Goal: Task Accomplishment & Management: Use online tool/utility

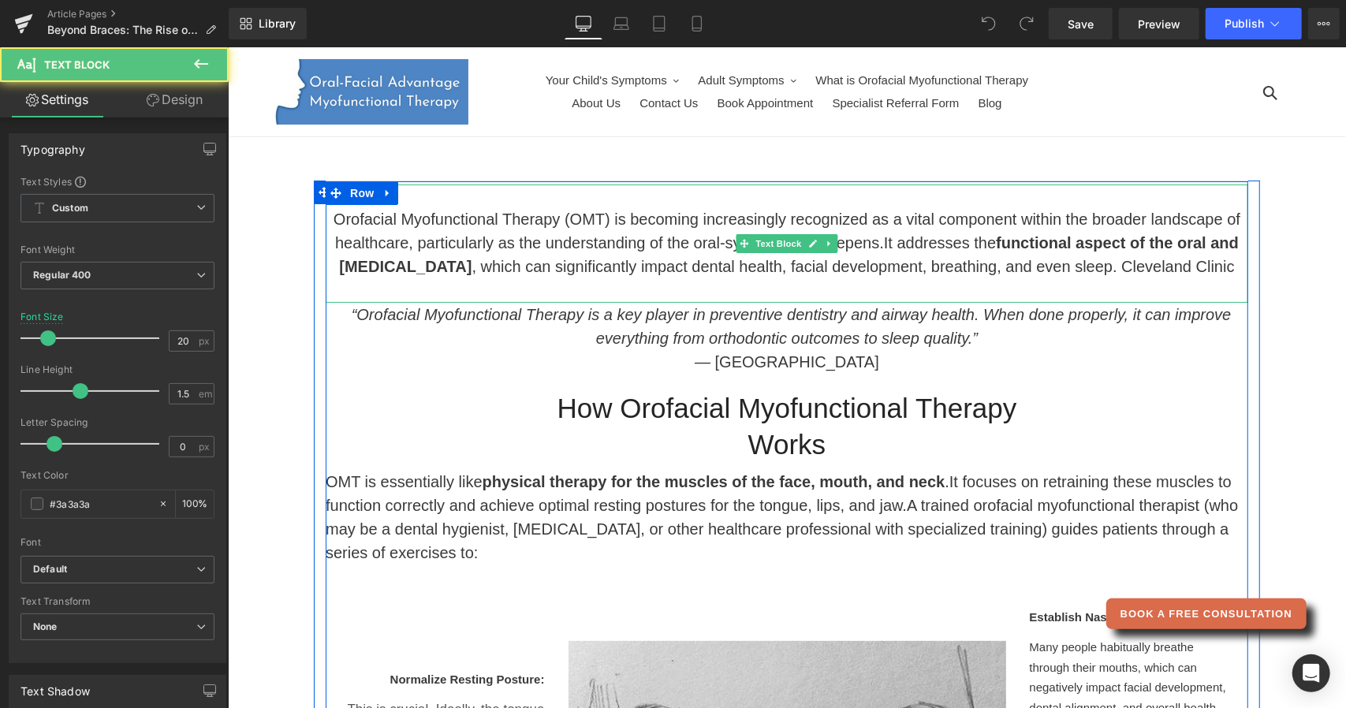
click at [1103, 263] on span ", which can significantly impact dental health, facial development, breathing, …" at bounding box center [852, 265] width 763 height 17
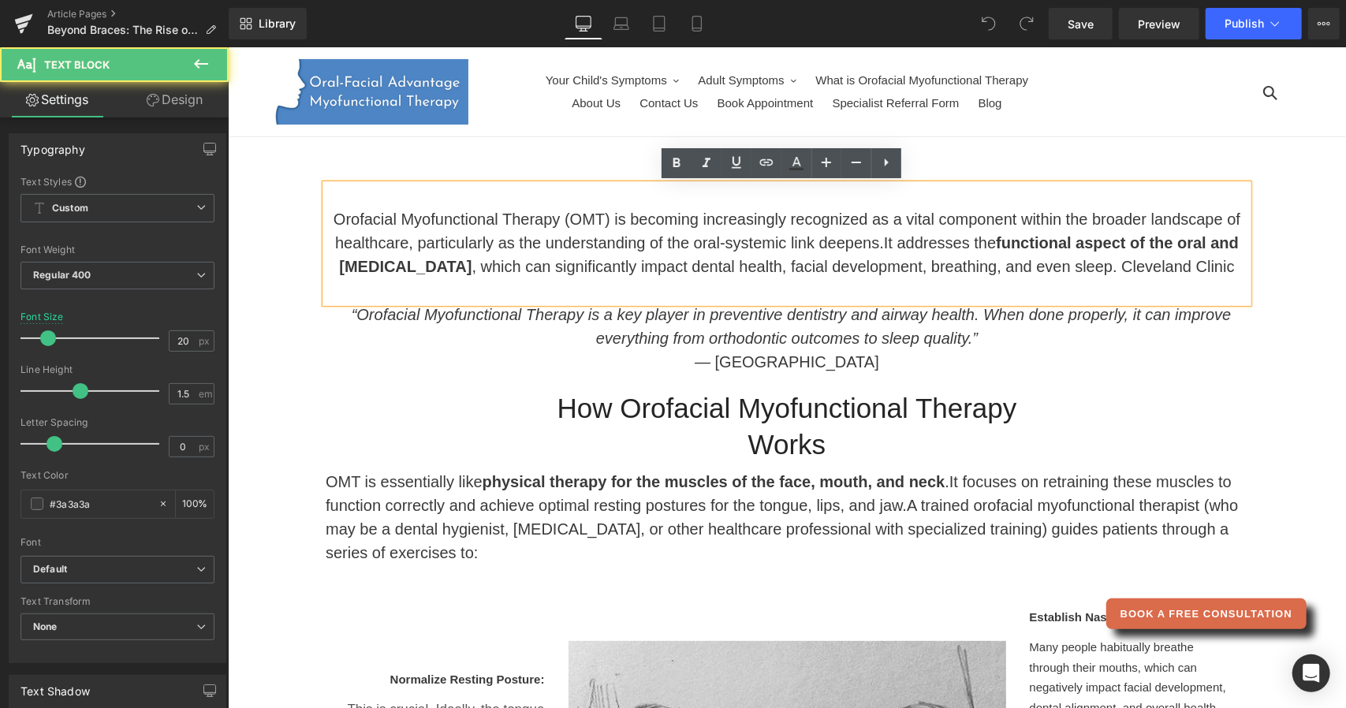
click at [1107, 266] on span ", which can significantly impact dental health, facial development, breathing, …" at bounding box center [852, 265] width 763 height 17
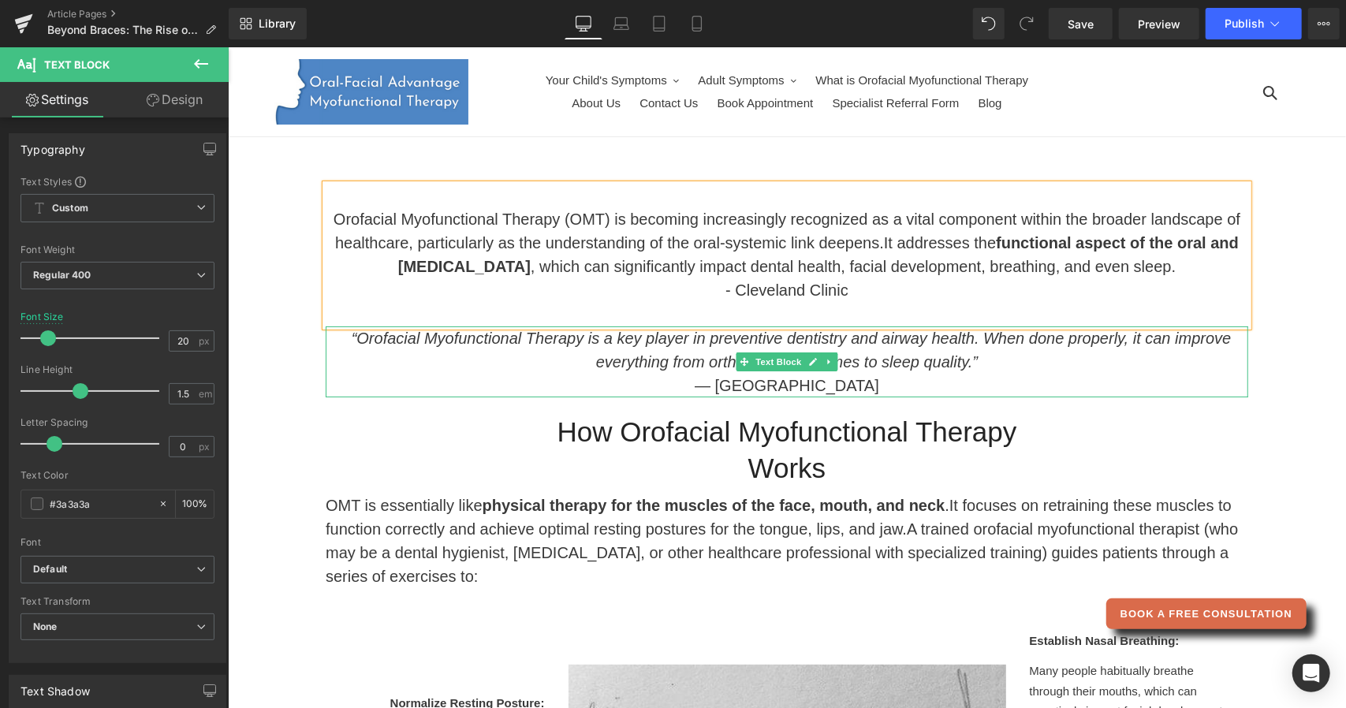
click at [664, 384] on p "“Orofacial Myofunctional Therapy is a key player in preventive dentistry and ai…" at bounding box center [786, 361] width 923 height 71
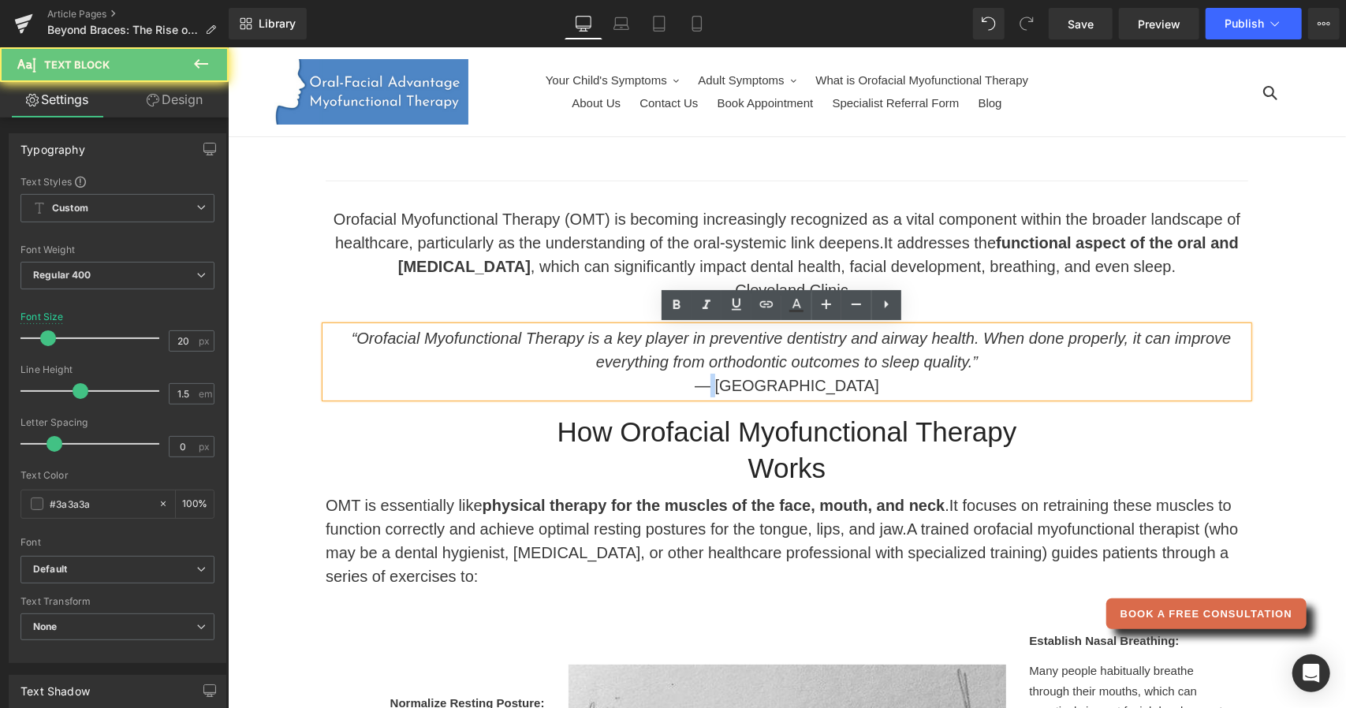
click at [664, 384] on p "“Orofacial Myofunctional Therapy is a key player in preventive dentistry and ai…" at bounding box center [786, 361] width 923 height 71
click at [652, 384] on p "“Orofacial Myofunctional Therapy is a key player in preventive dentistry and ai…" at bounding box center [786, 361] width 923 height 71
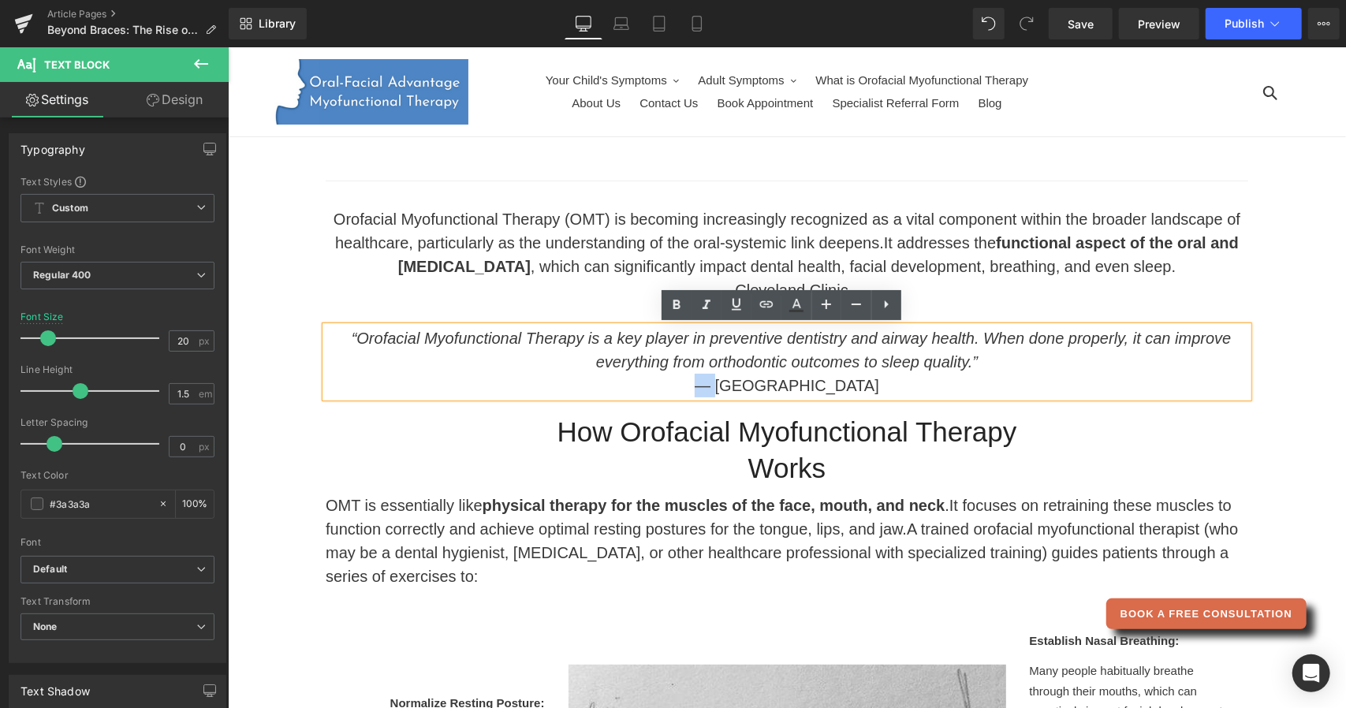
copy p "—"
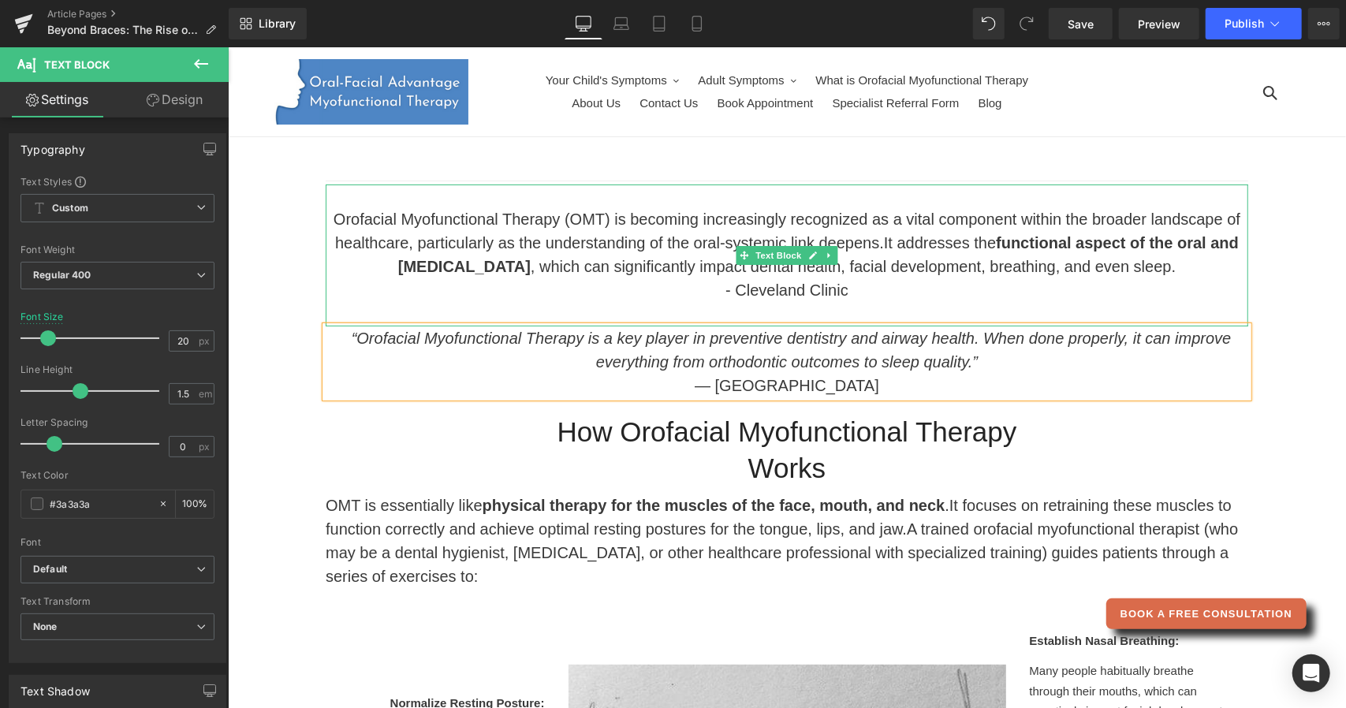
click at [725, 293] on span "- Cleveland Clinic" at bounding box center [786, 289] width 123 height 17
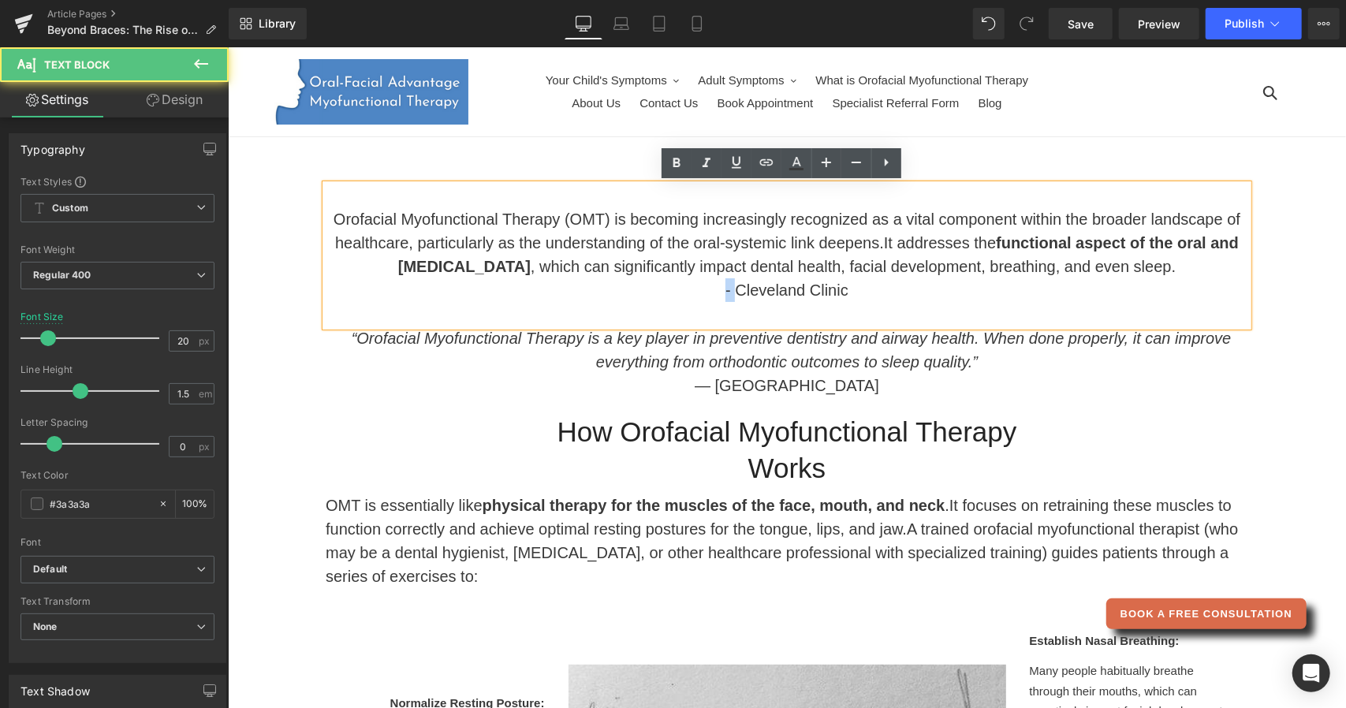
click at [725, 293] on span "- Cleveland Clinic" at bounding box center [786, 289] width 123 height 17
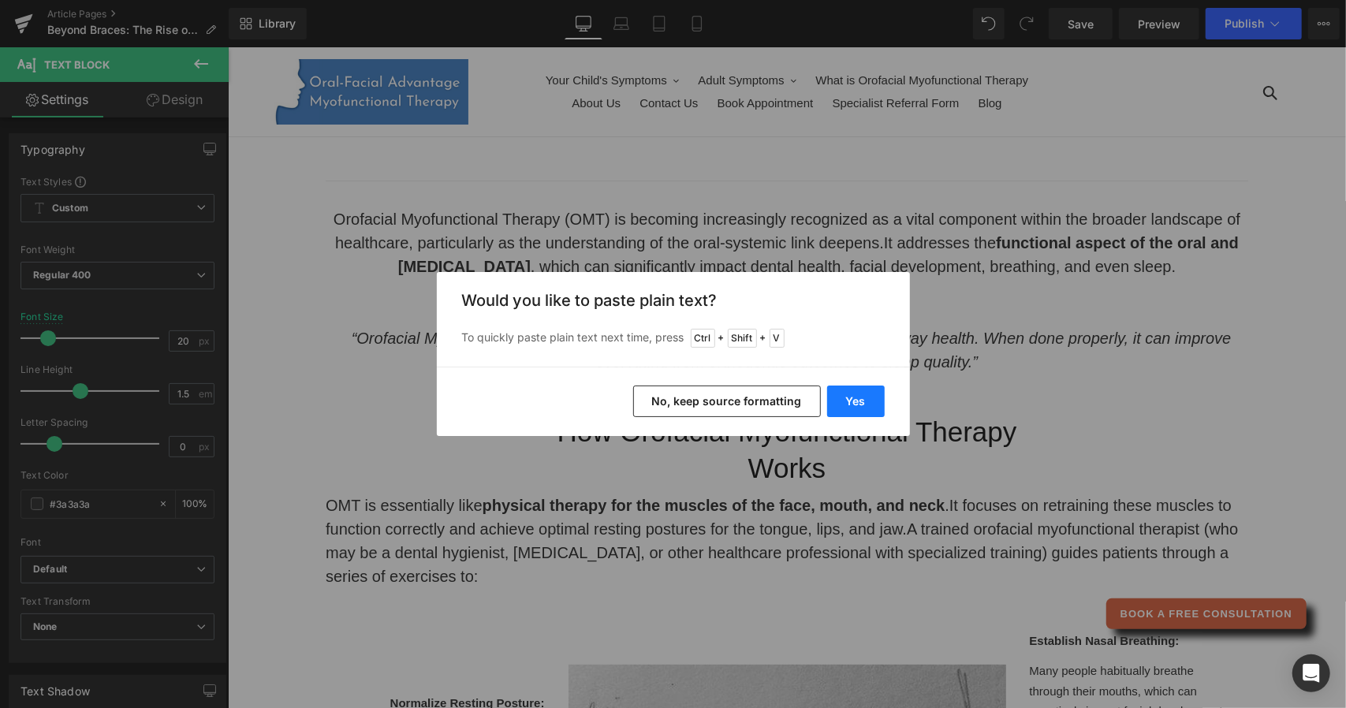
click at [859, 403] on button "Yes" at bounding box center [856, 402] width 58 height 32
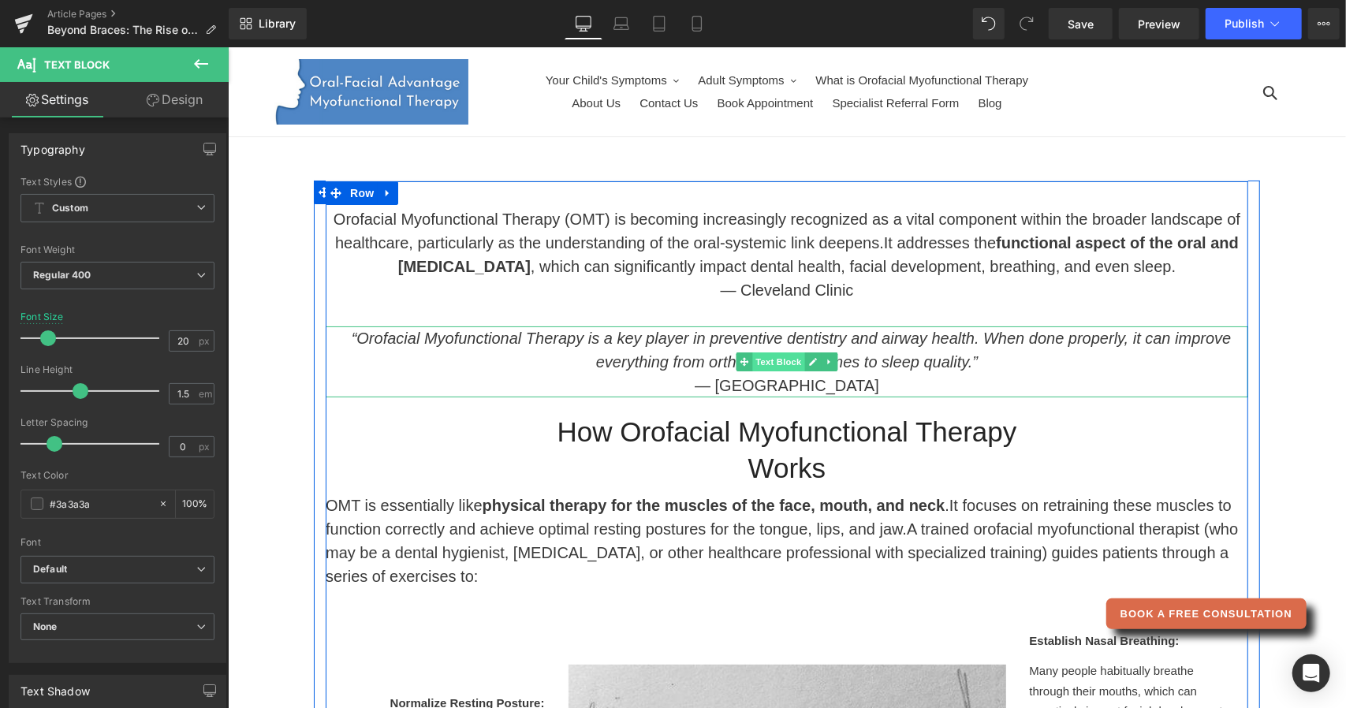
click at [767, 359] on span "Text Block" at bounding box center [778, 361] width 52 height 19
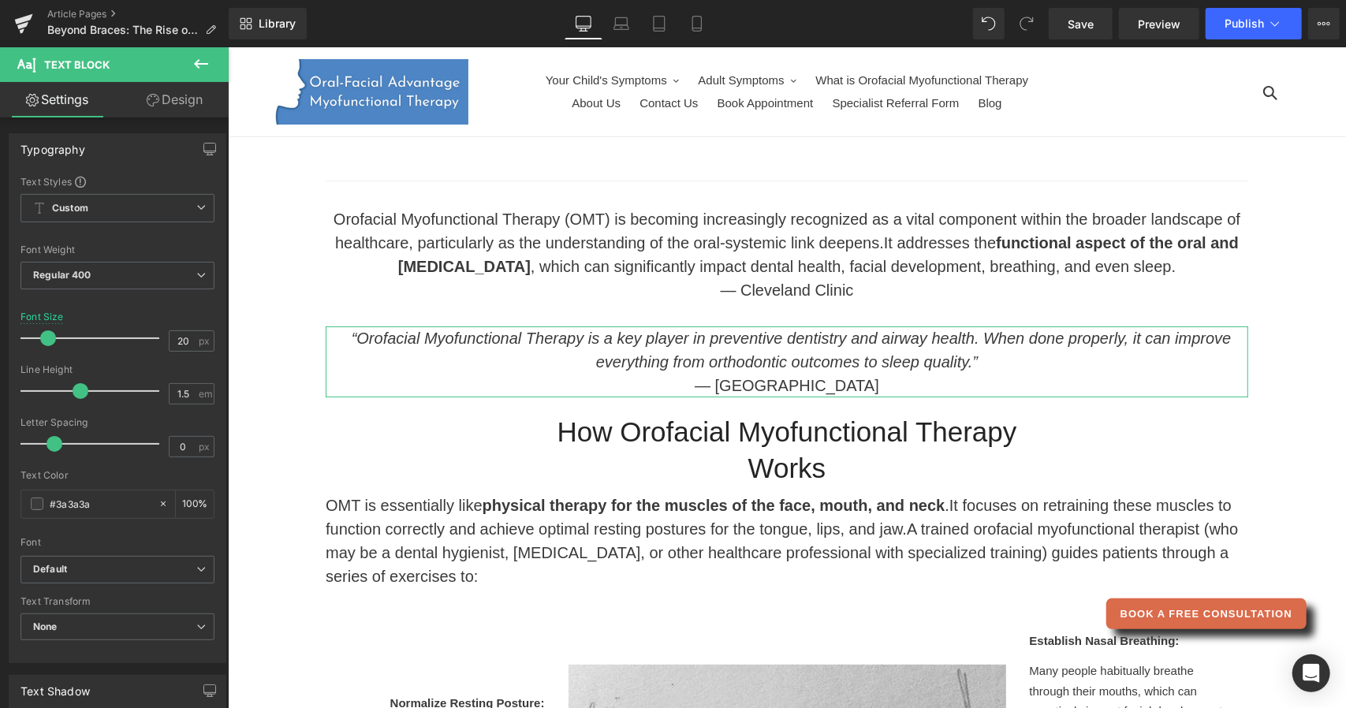
click at [202, 106] on link "Design" at bounding box center [175, 99] width 114 height 35
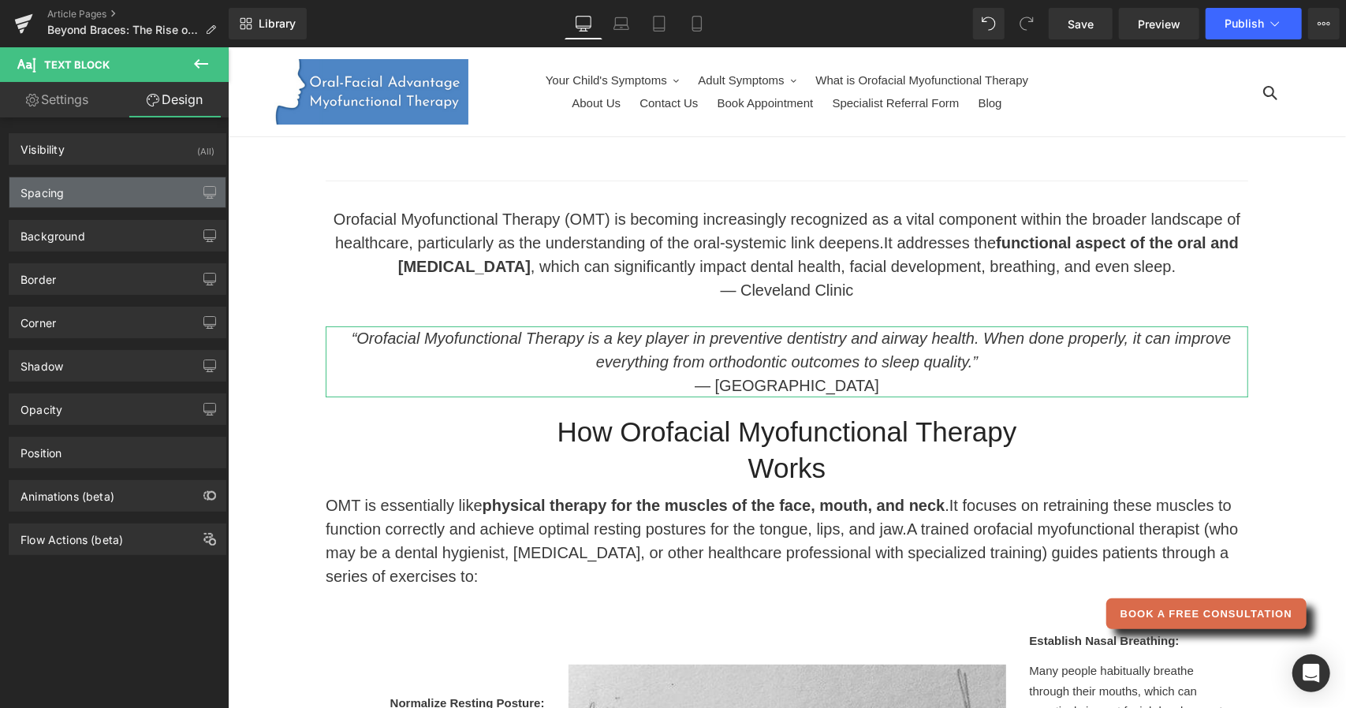
click at [139, 186] on div "Spacing" at bounding box center [117, 192] width 216 height 30
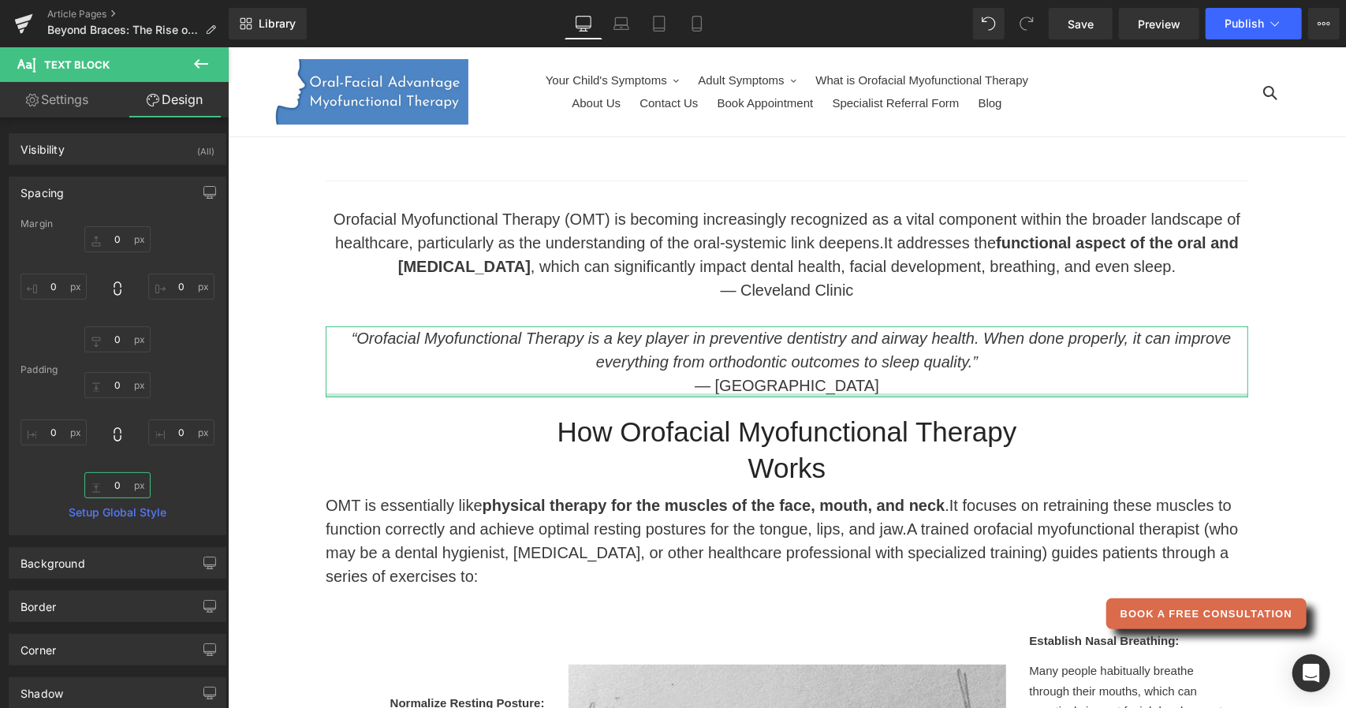
click at [110, 487] on input "0" at bounding box center [117, 485] width 66 height 26
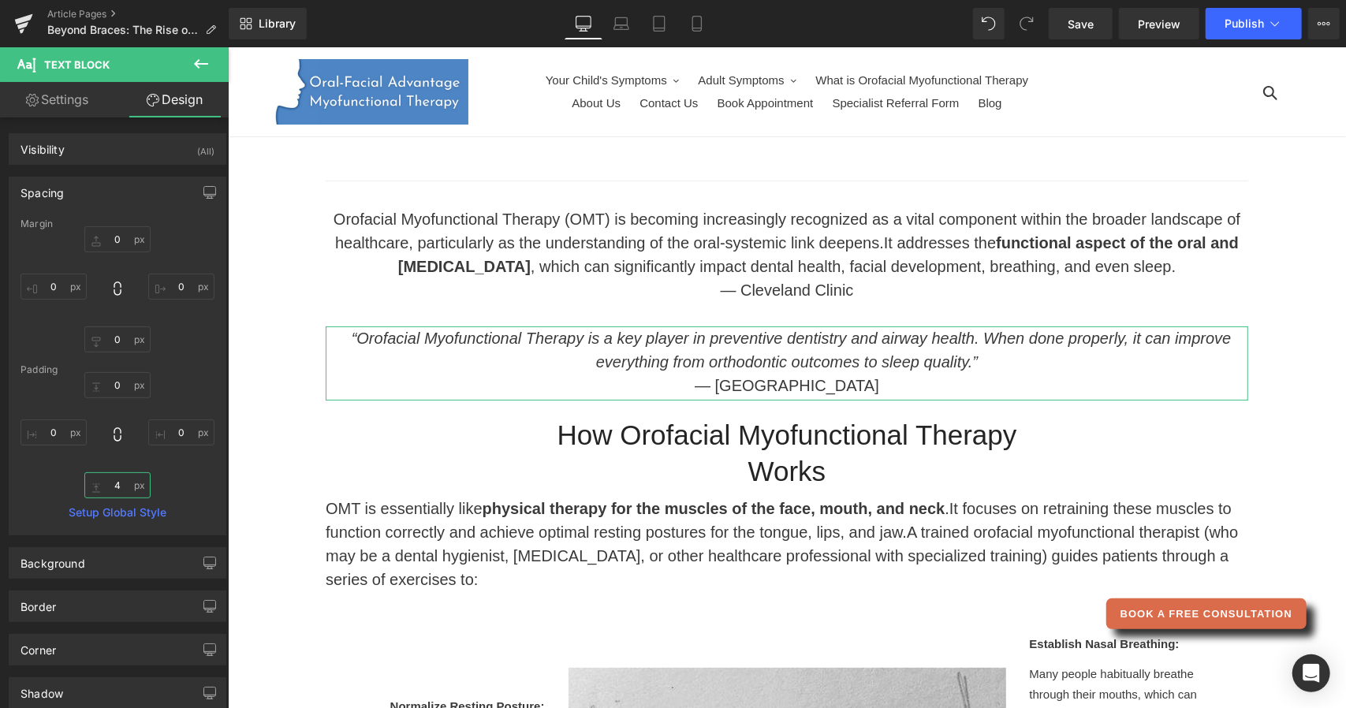
type input "40"
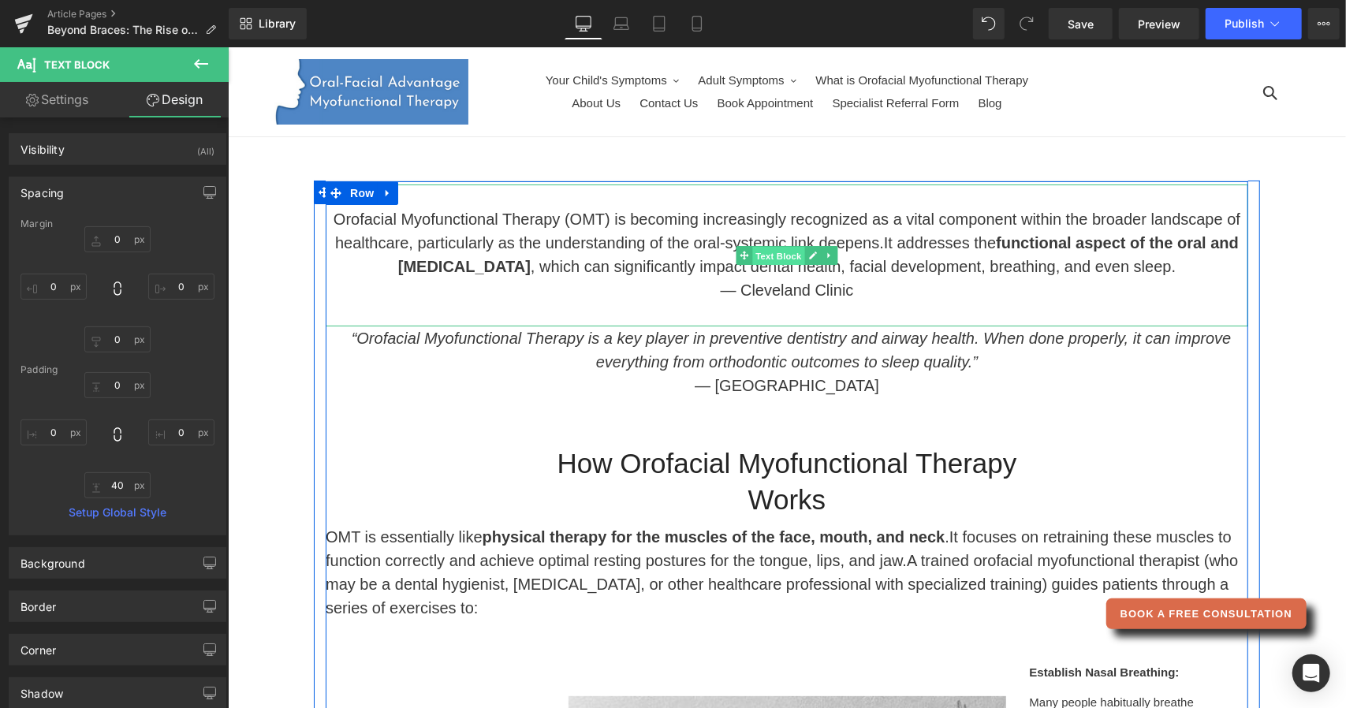
click at [782, 252] on span "Text Block" at bounding box center [778, 255] width 52 height 19
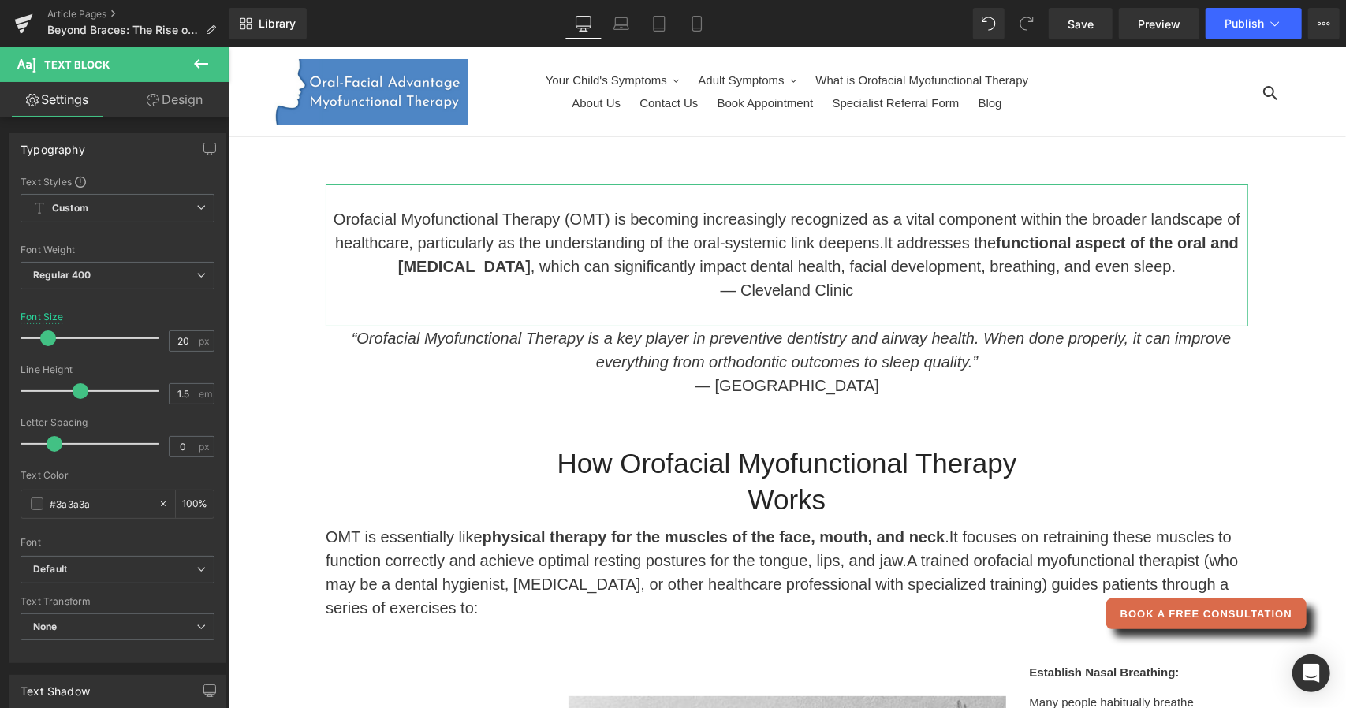
click at [196, 105] on link "Design" at bounding box center [175, 99] width 114 height 35
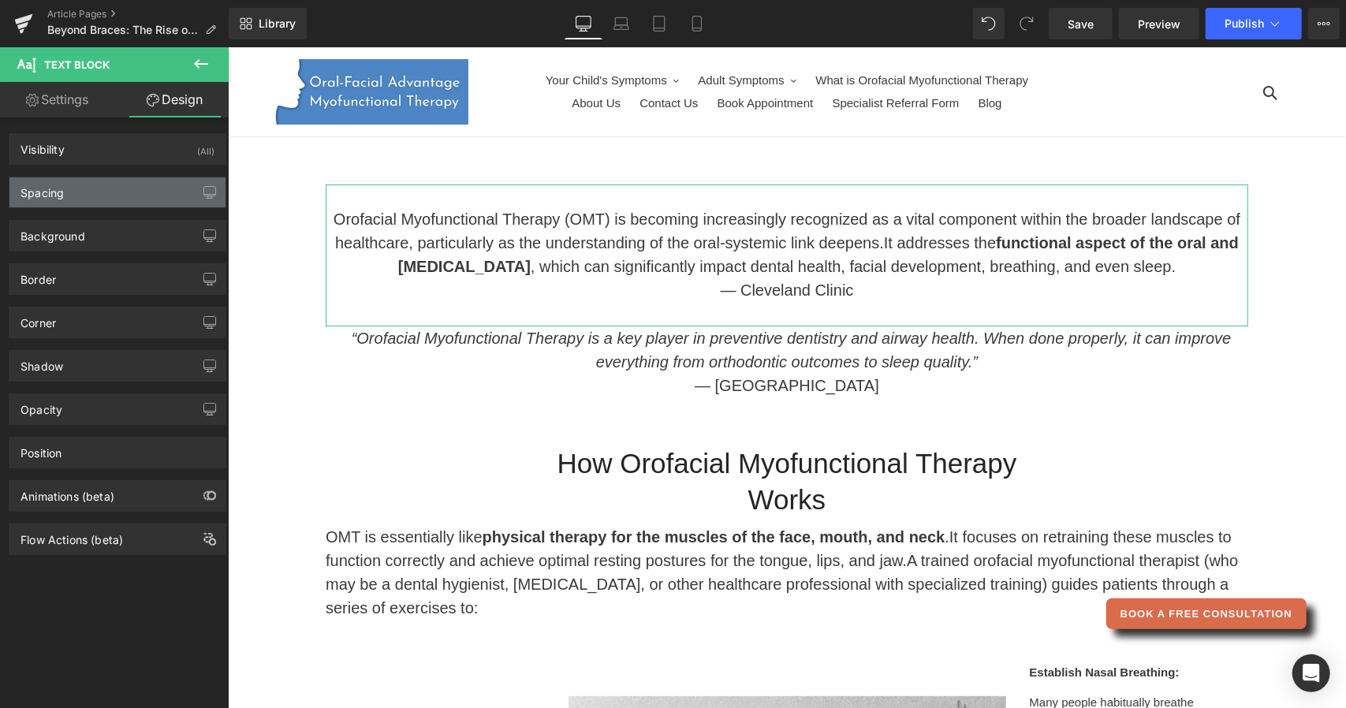
click at [146, 185] on div "Spacing" at bounding box center [117, 192] width 216 height 30
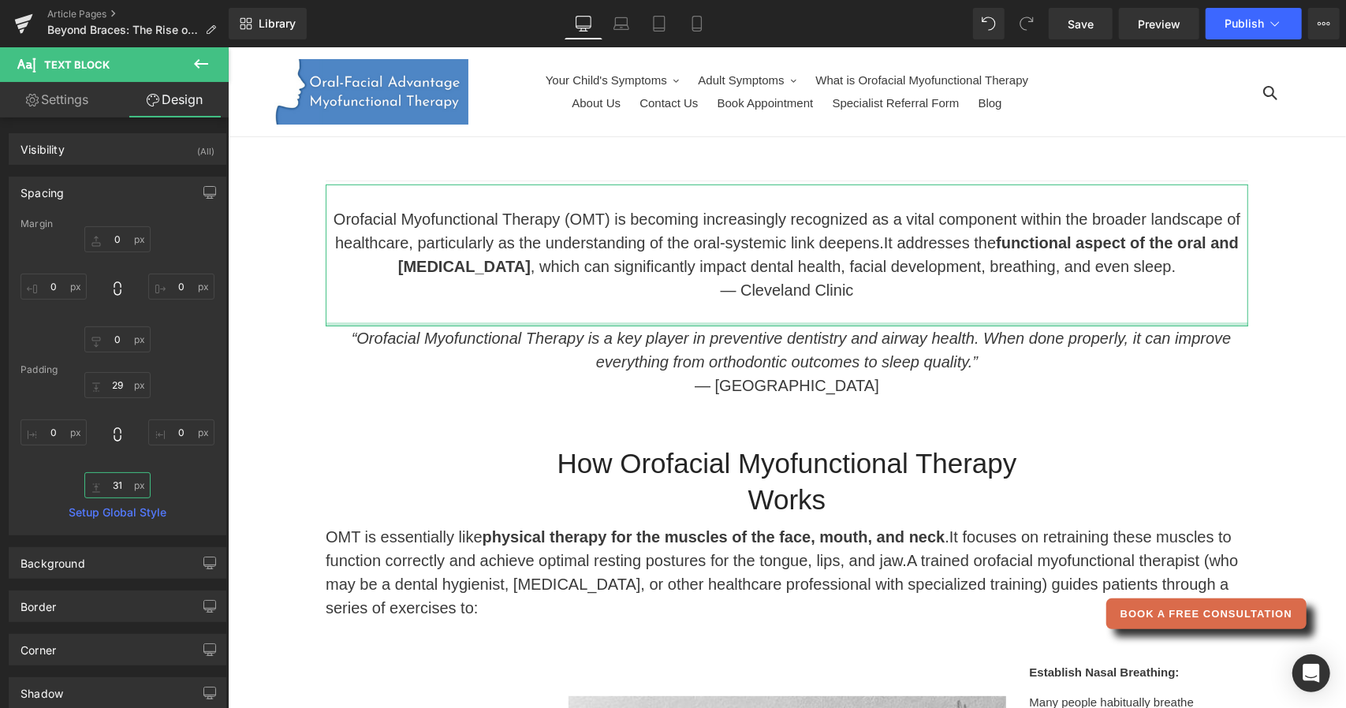
click at [117, 490] on input "31" at bounding box center [117, 485] width 66 height 26
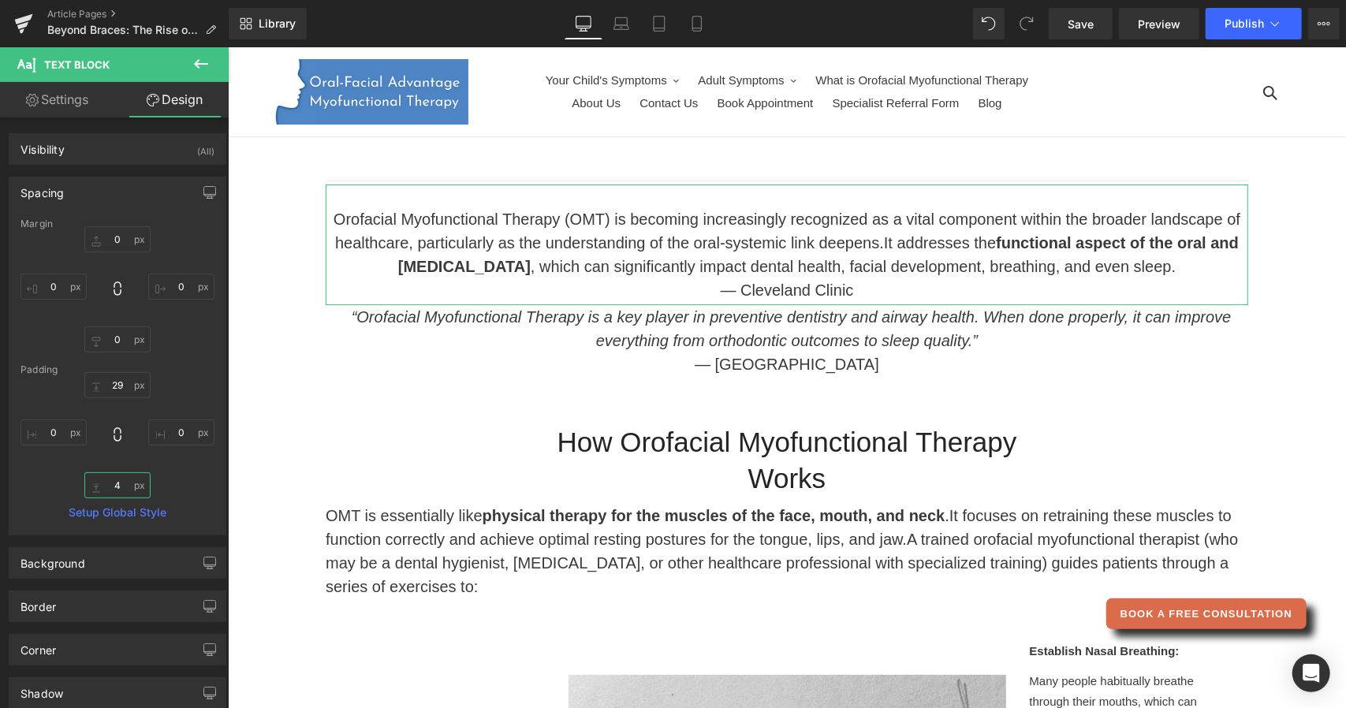
type input "40"
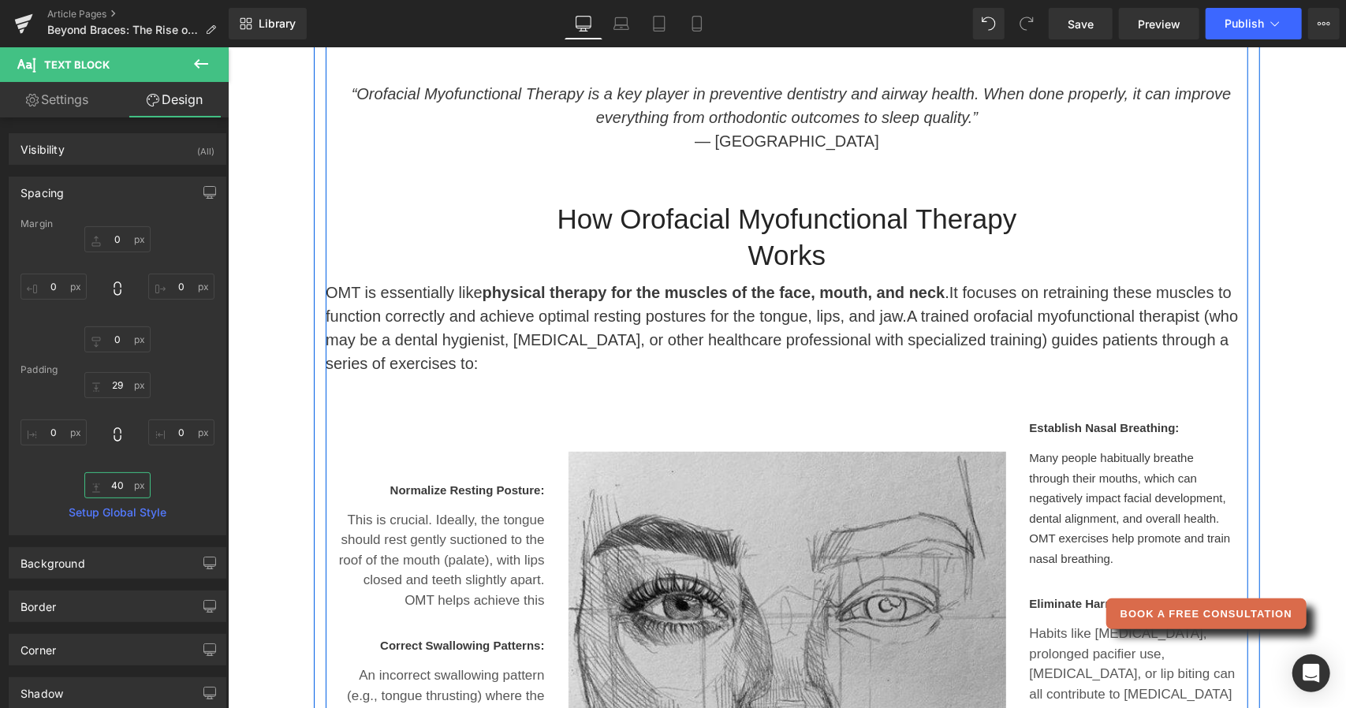
scroll to position [252, 0]
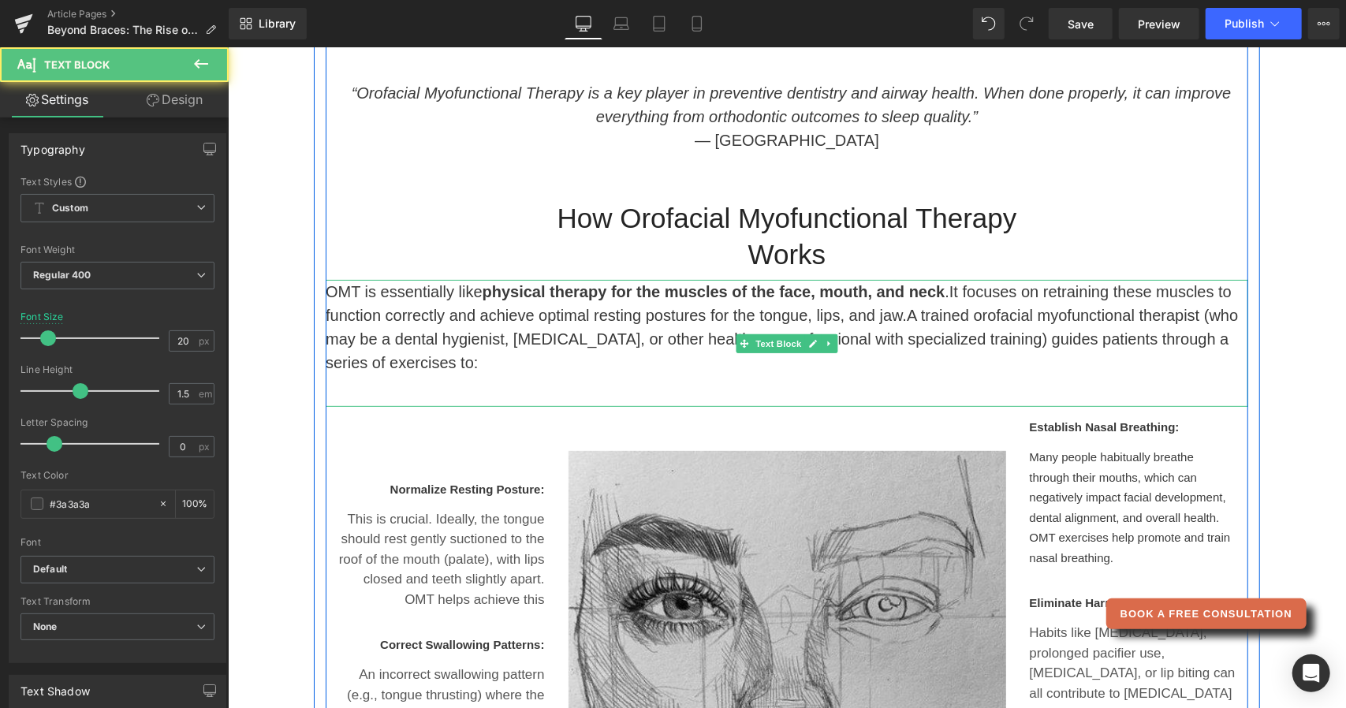
click at [948, 293] on span "It focuses on retraining these muscles to function correctly and achieve optima…" at bounding box center [778, 302] width 906 height 41
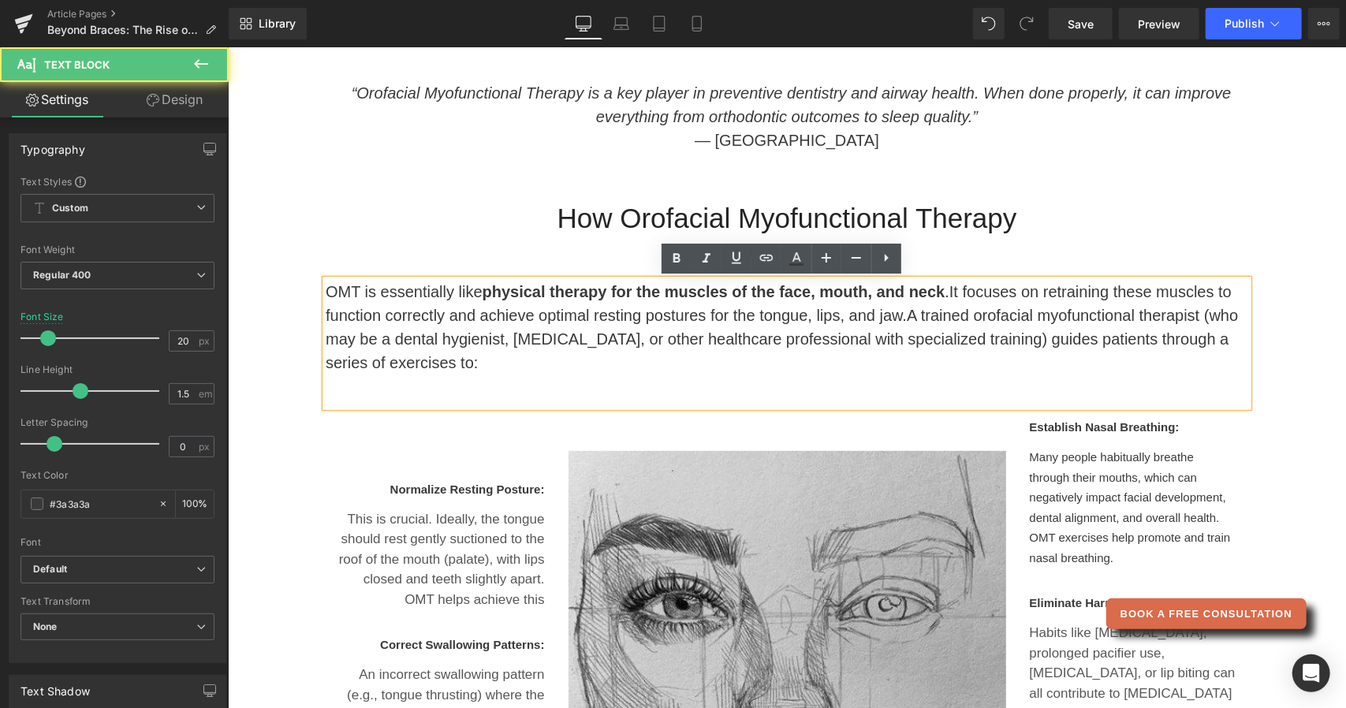
click at [948, 293] on span "It focuses on retraining these muscles to function correctly and achieve optima…" at bounding box center [778, 302] width 906 height 41
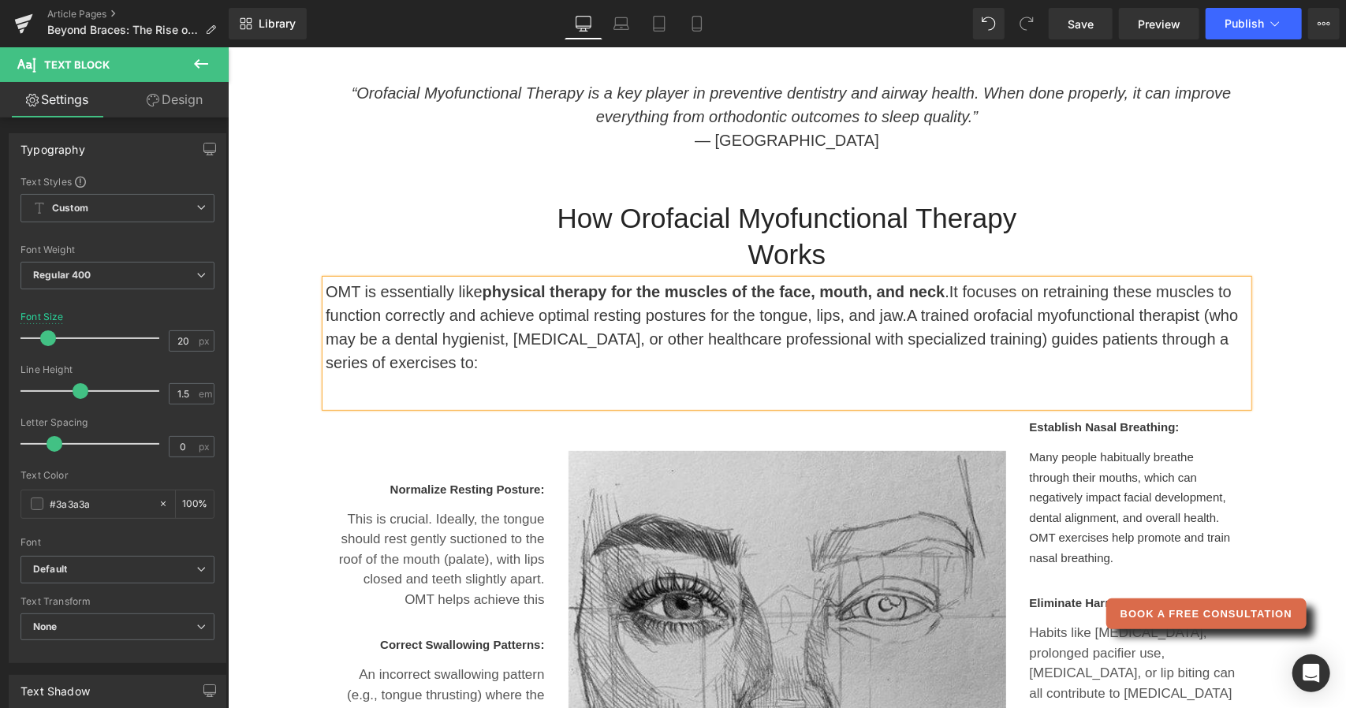
click at [785, 291] on span "physical therapy for the muscles of the face, mouth, and neck" at bounding box center [713, 290] width 463 height 17
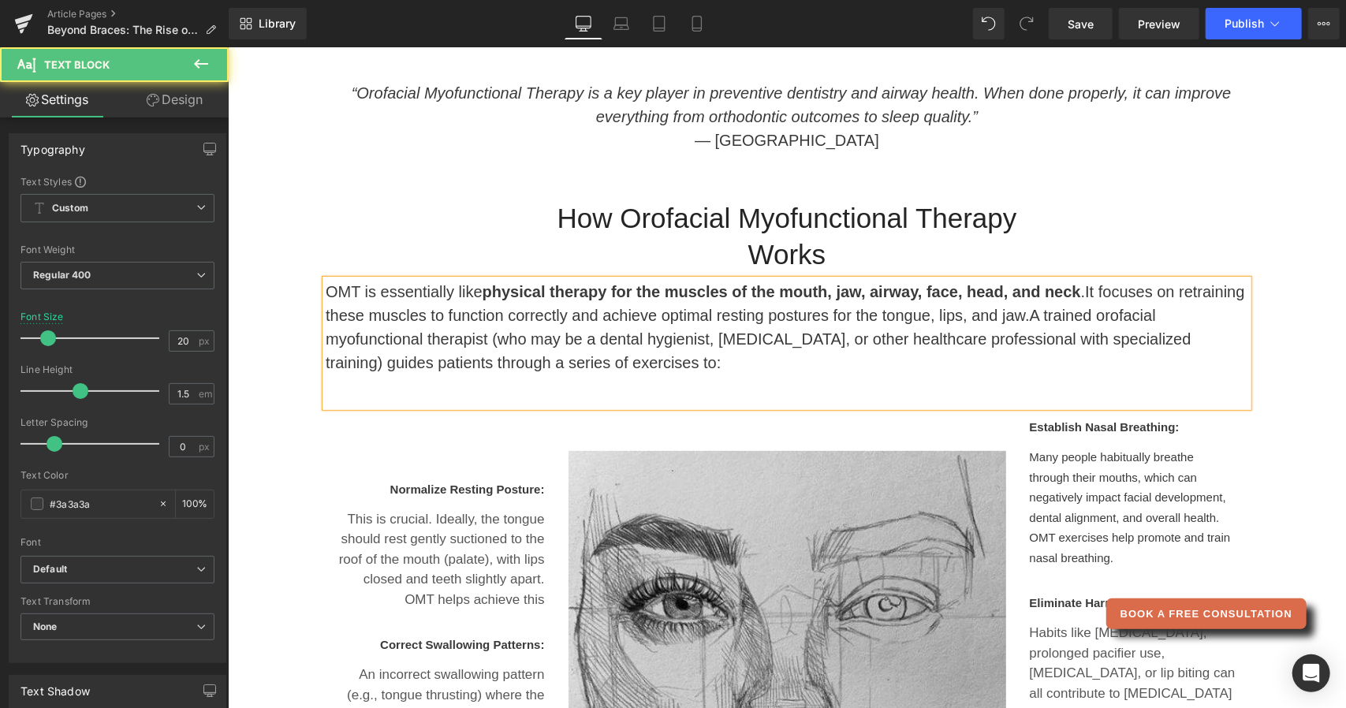
click at [1095, 318] on span "A trained orofacial myofunctional therapist (who may be a dental hygienist, [ME…" at bounding box center [758, 338] width 866 height 65
click at [1036, 314] on span "It focuses on retraining these muscles to function correctly and achieve optima…" at bounding box center [785, 302] width 920 height 41
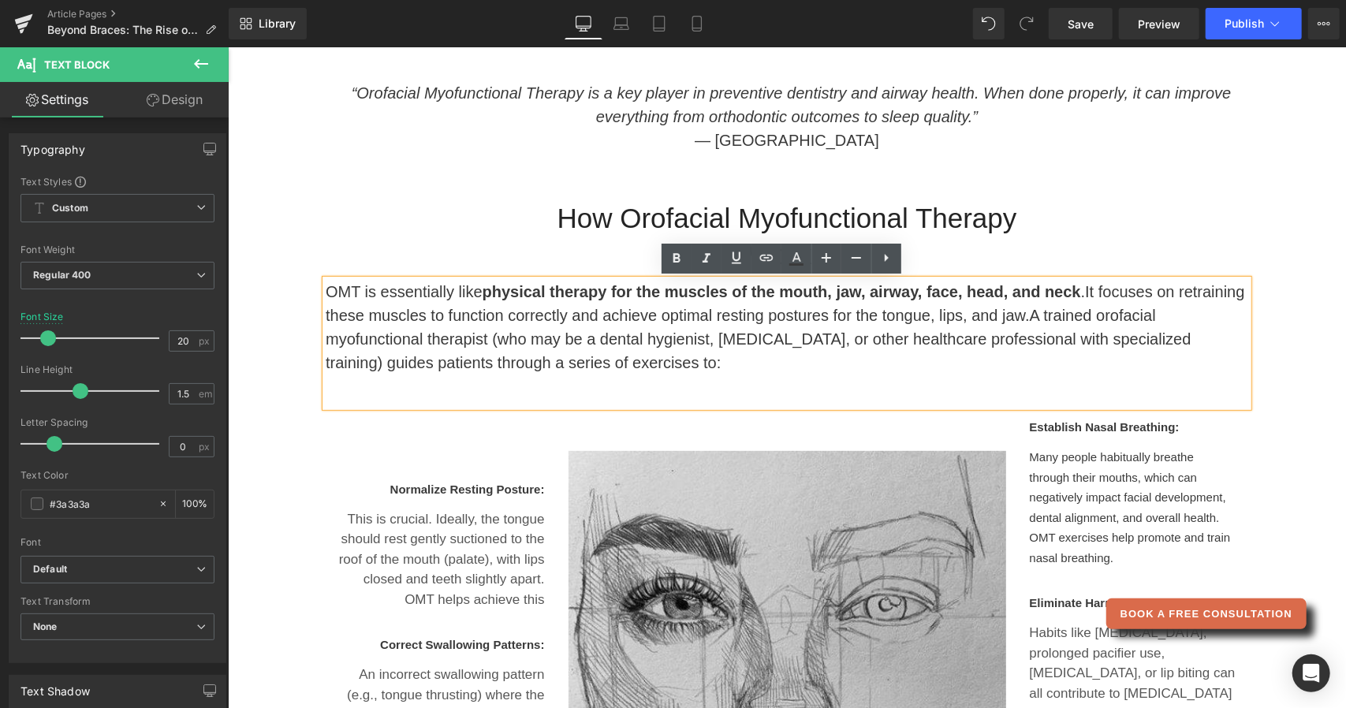
click at [1067, 314] on span "It focuses on retraining these muscles to function correctly and achieve optima…" at bounding box center [785, 302] width 920 height 41
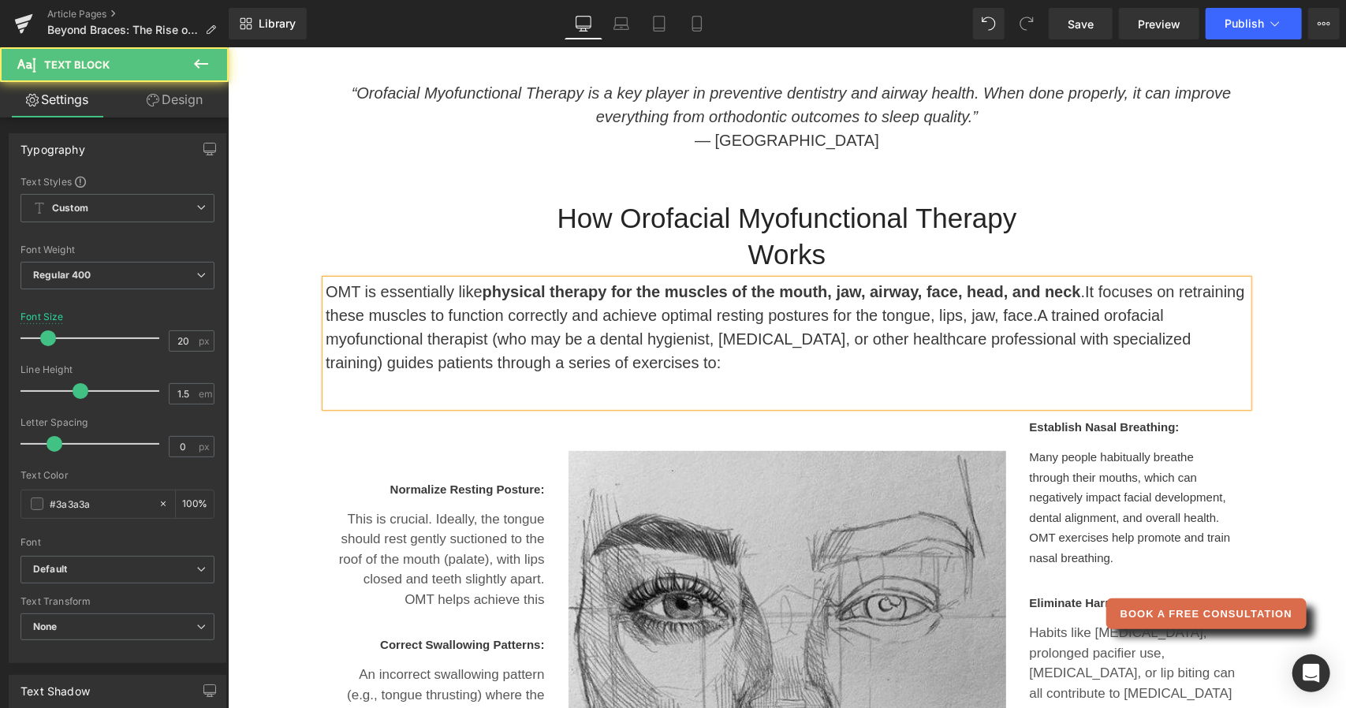
click at [1070, 312] on span "It focuses on retraining these muscles to function correctly and achieve optima…" at bounding box center [785, 302] width 920 height 41
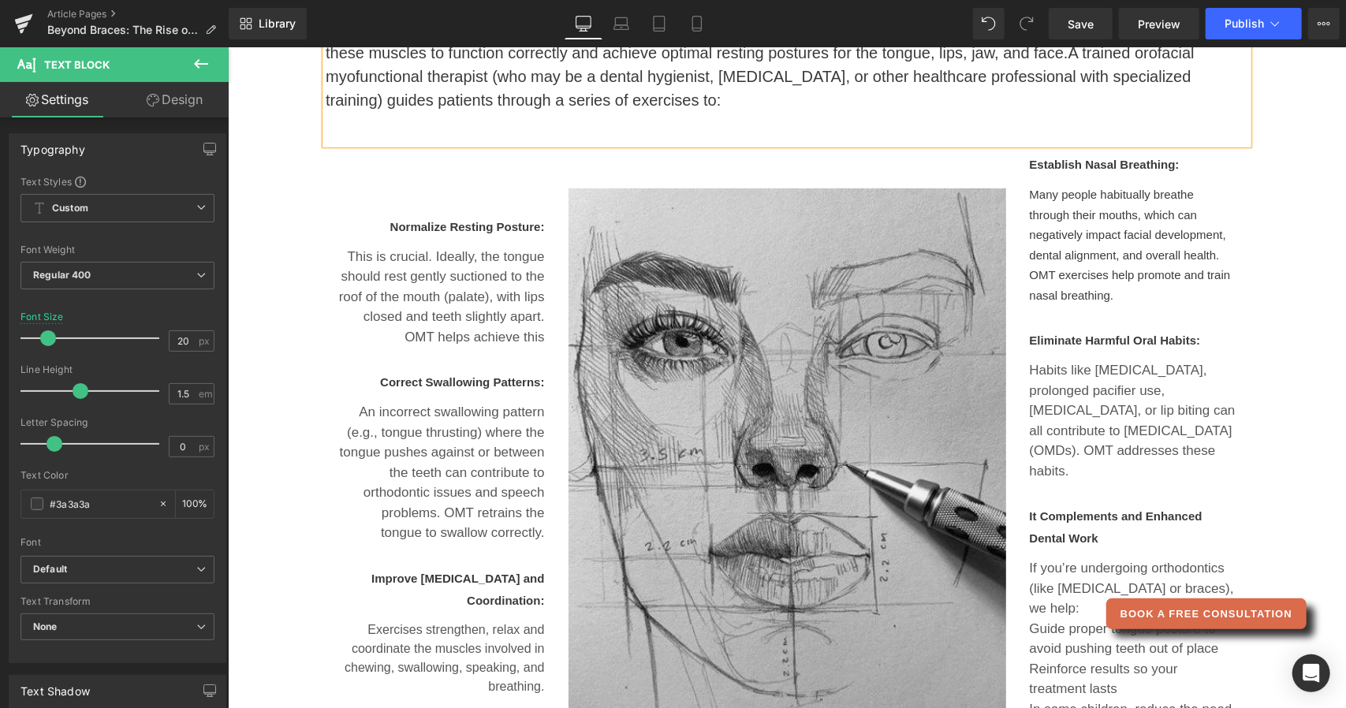
scroll to position [516, 0]
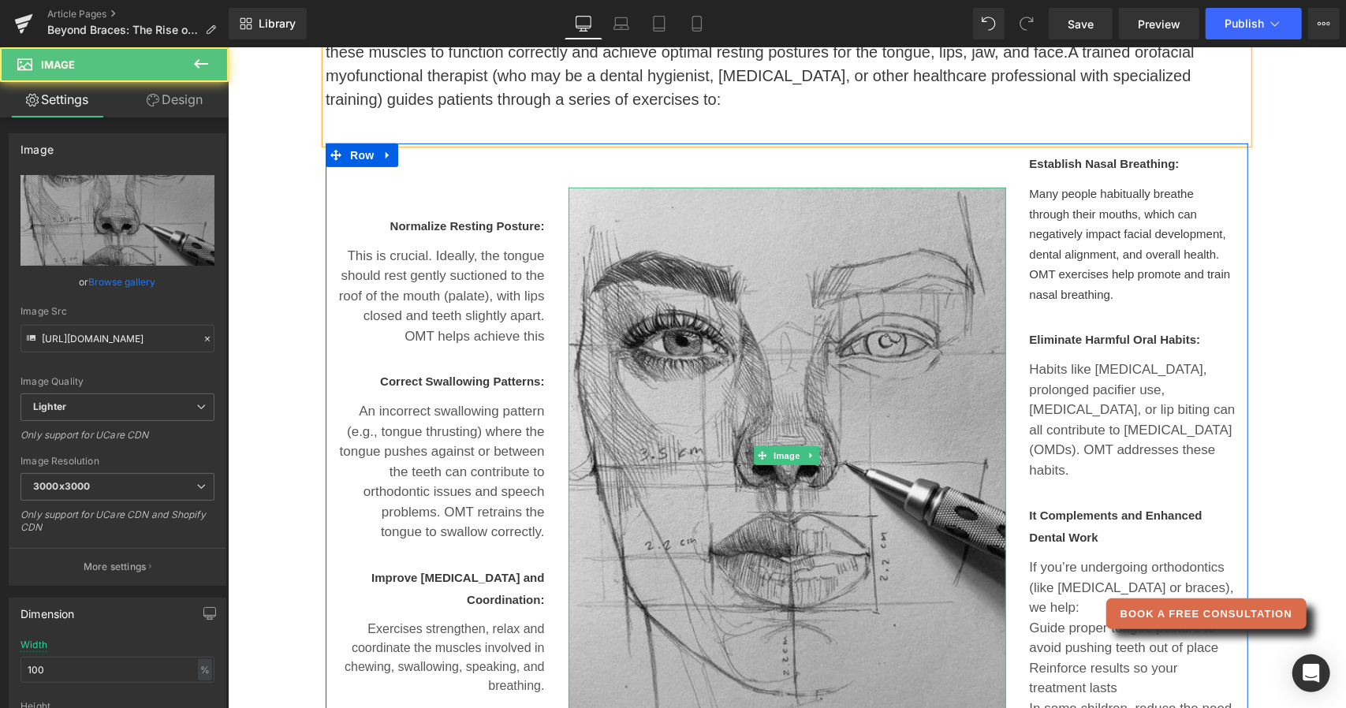
click at [883, 357] on img at bounding box center [787, 455] width 438 height 536
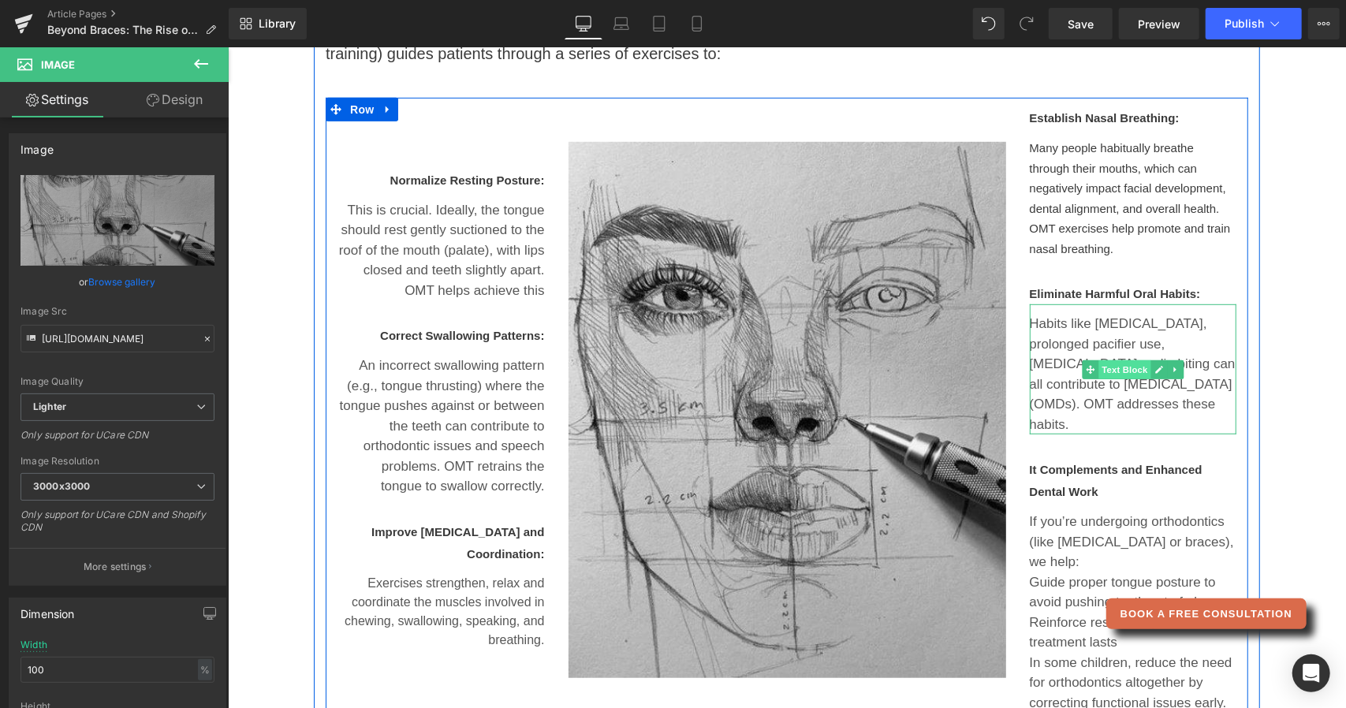
scroll to position [566, 0]
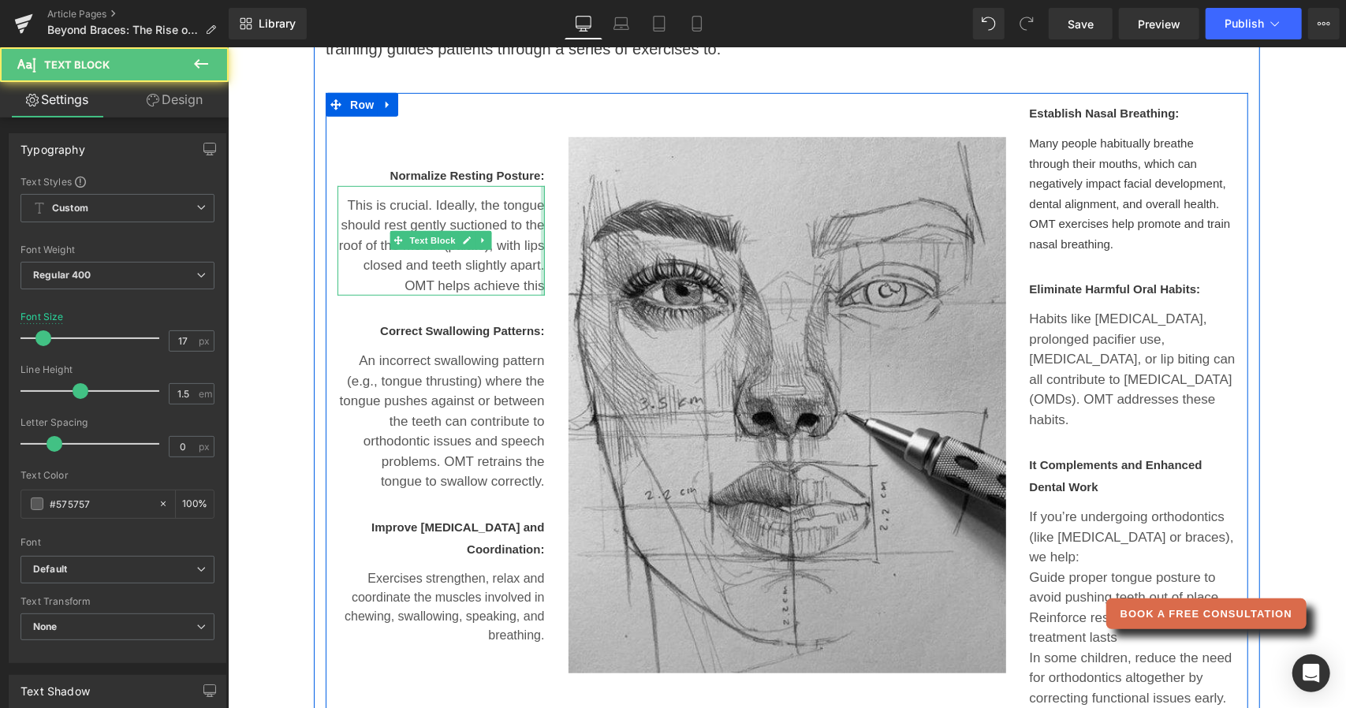
click at [540, 281] on div at bounding box center [542, 240] width 4 height 110
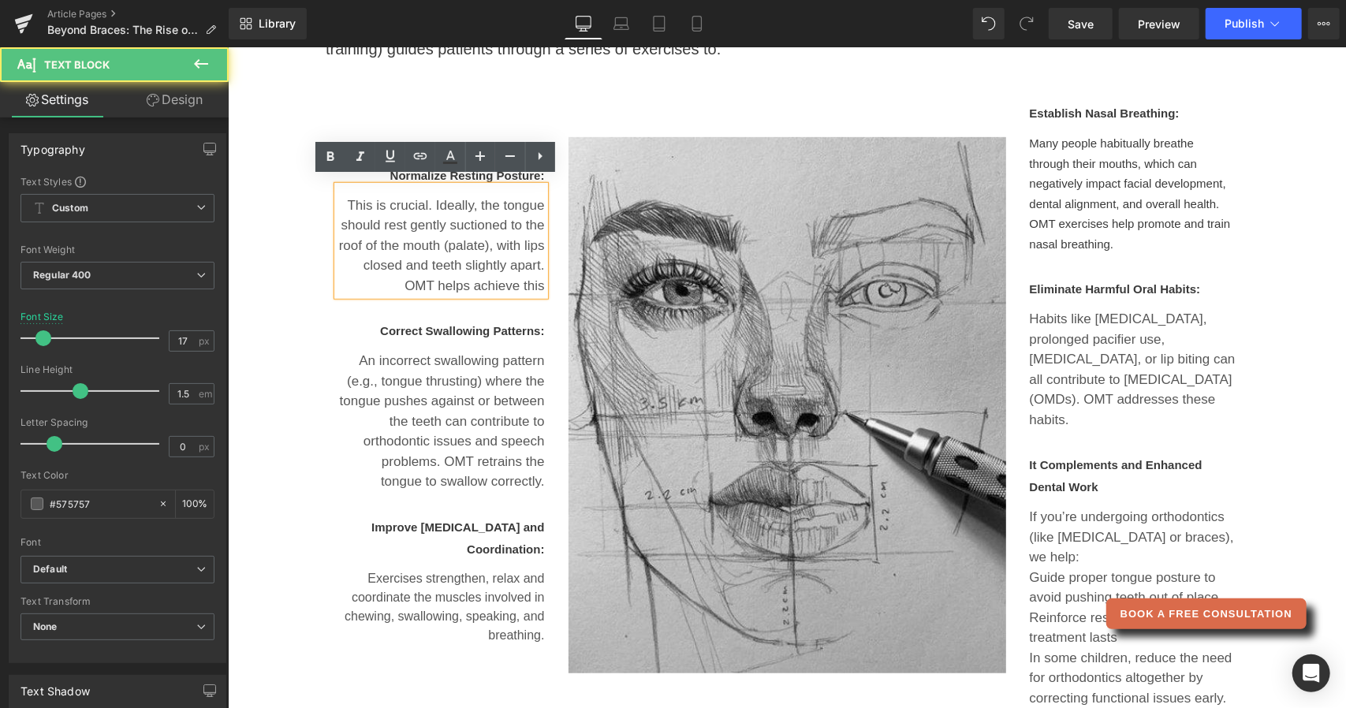
click at [536, 279] on p "This is crucial. Ideally, the tongue should rest gently suctioned to the roof o…" at bounding box center [440, 245] width 207 height 101
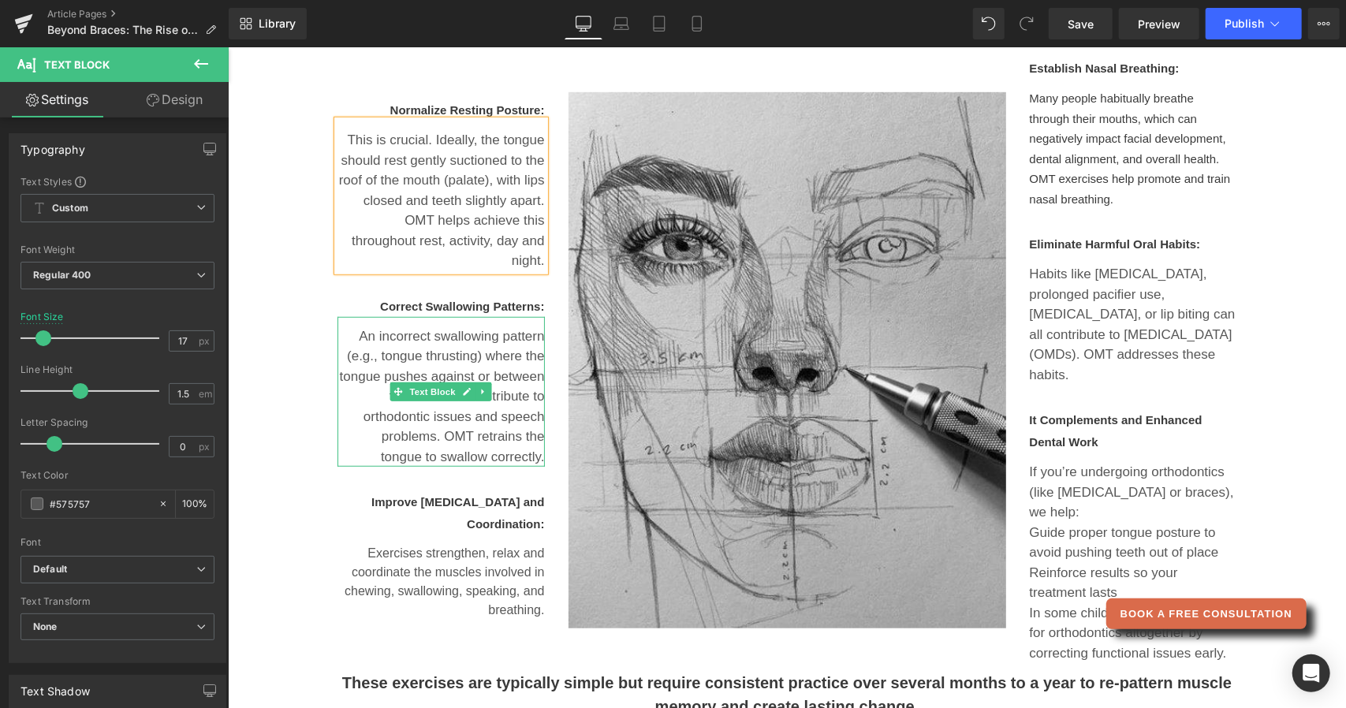
scroll to position [612, 0]
click at [483, 450] on p "An incorrect swallowing pattern (e.g., tongue thrusting) where the tongue pushe…" at bounding box center [440, 395] width 207 height 141
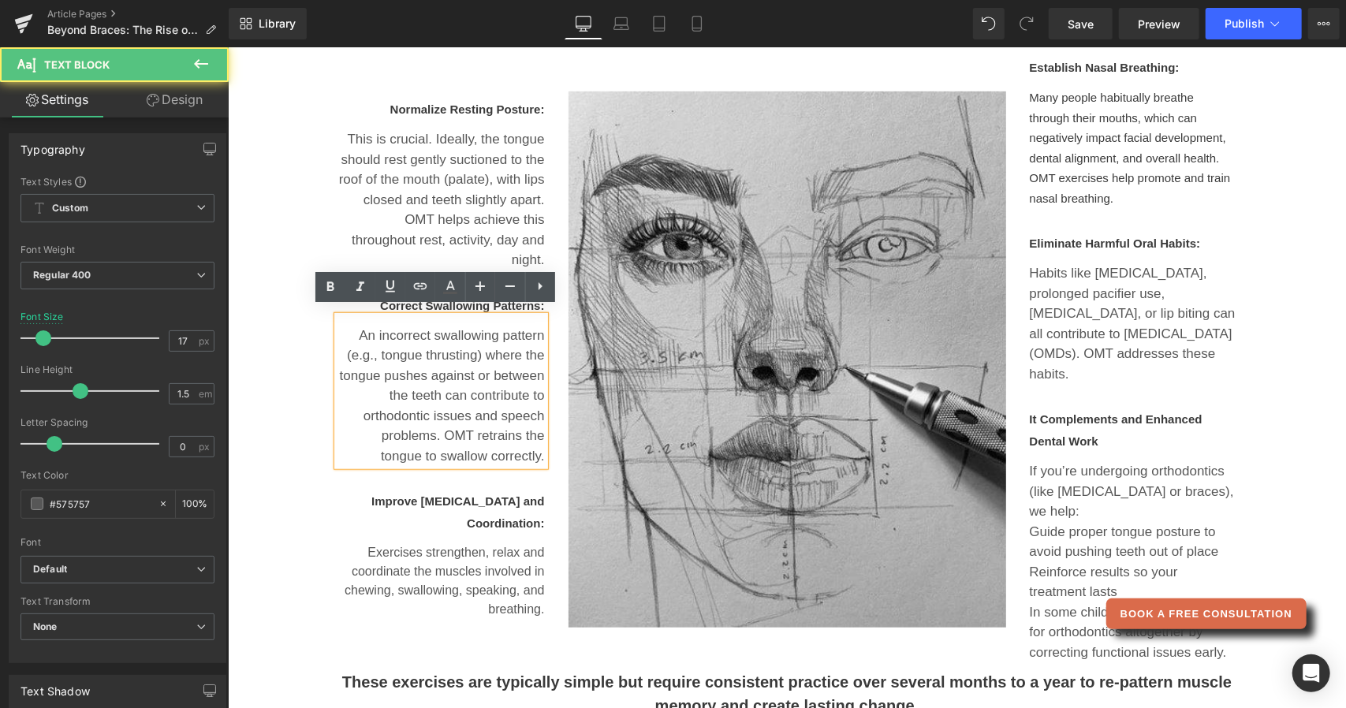
click at [483, 450] on p "An incorrect swallowing pattern (e.g., tongue thrusting) where the tongue pushe…" at bounding box center [440, 395] width 207 height 141
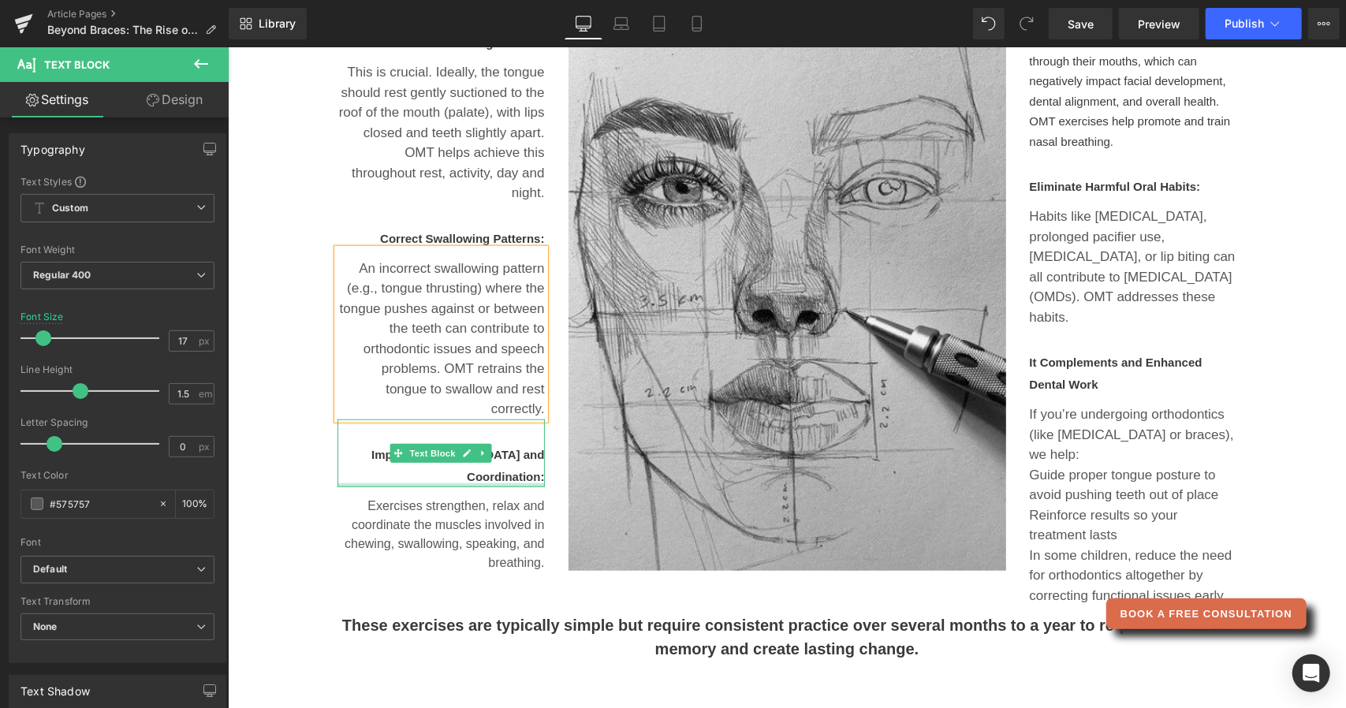
scroll to position [671, 0]
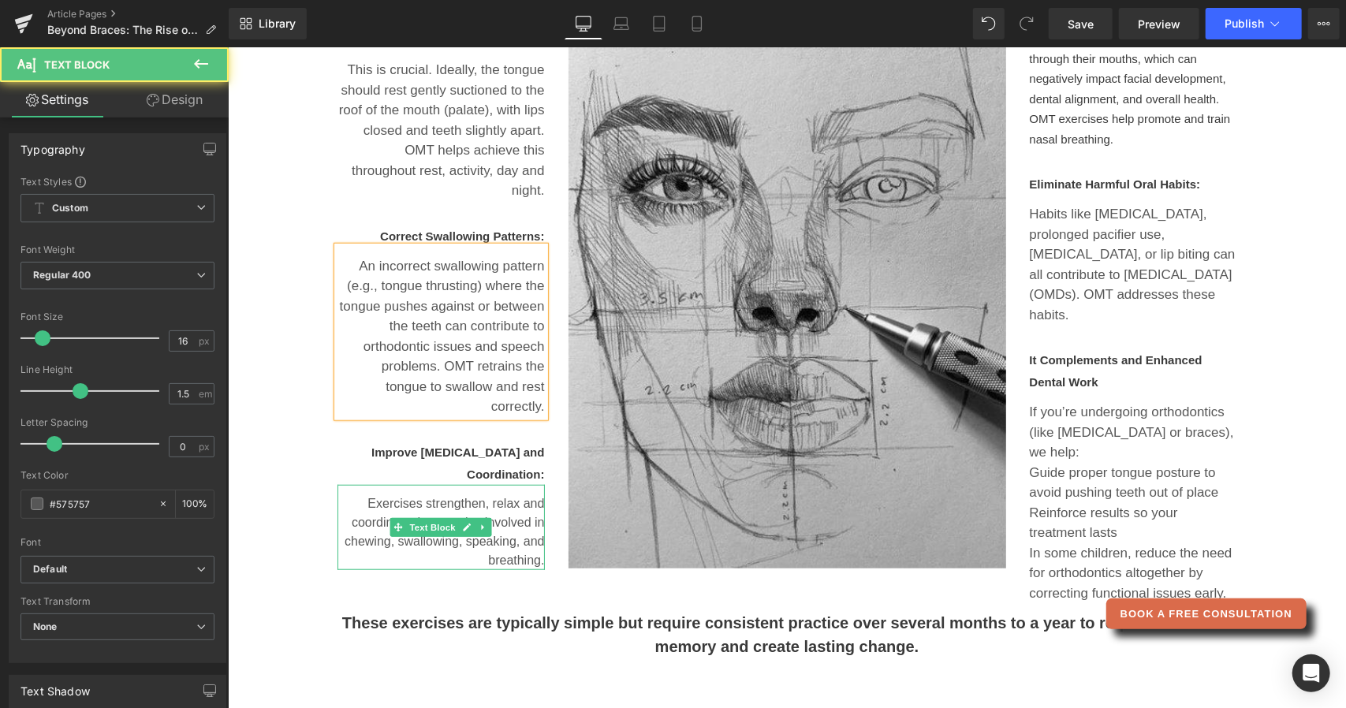
click at [453, 495] on p "Exercises strengthen, relax and coordinate the muscles involved in chewing, swa…" at bounding box center [440, 532] width 207 height 76
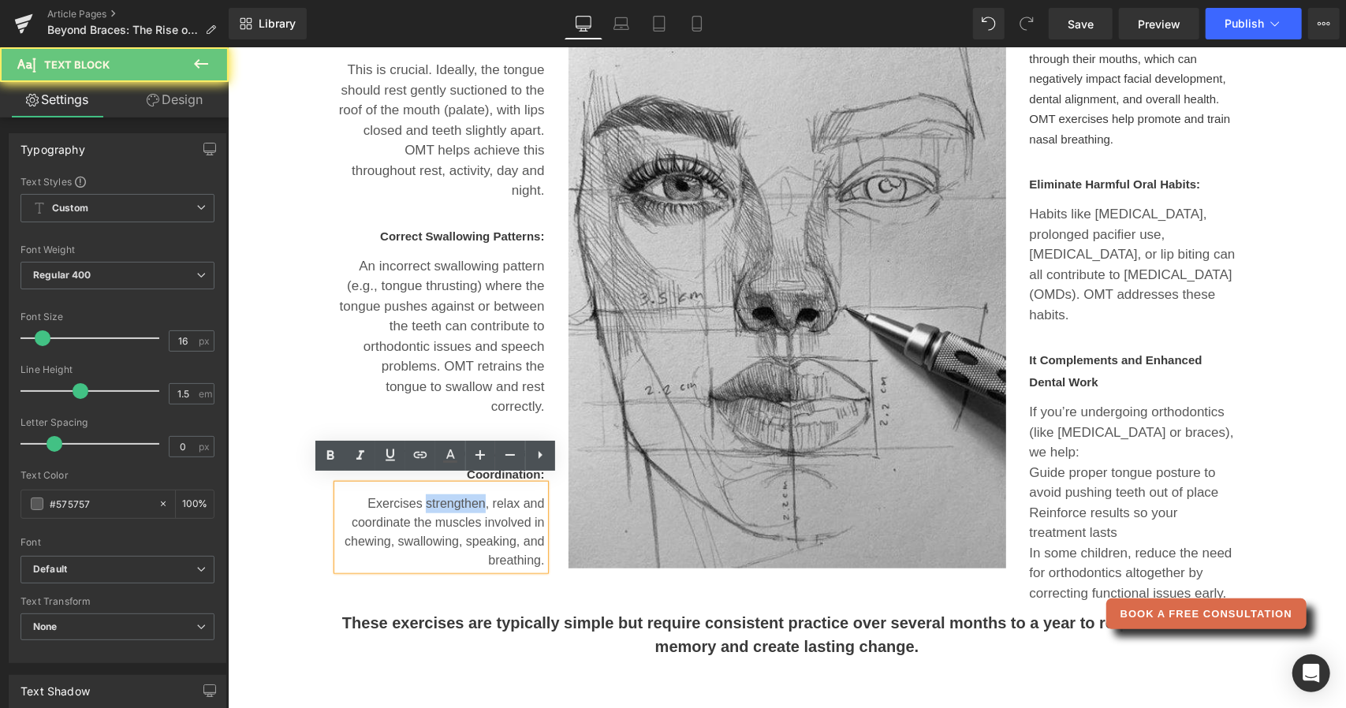
click at [453, 495] on p "Exercises strengthen, relax and coordinate the muscles involved in chewing, swa…" at bounding box center [440, 532] width 207 height 76
click at [537, 495] on p "Exercises strengthen, relax and coordinate the muscles involved in chewing, swa…" at bounding box center [440, 532] width 207 height 76
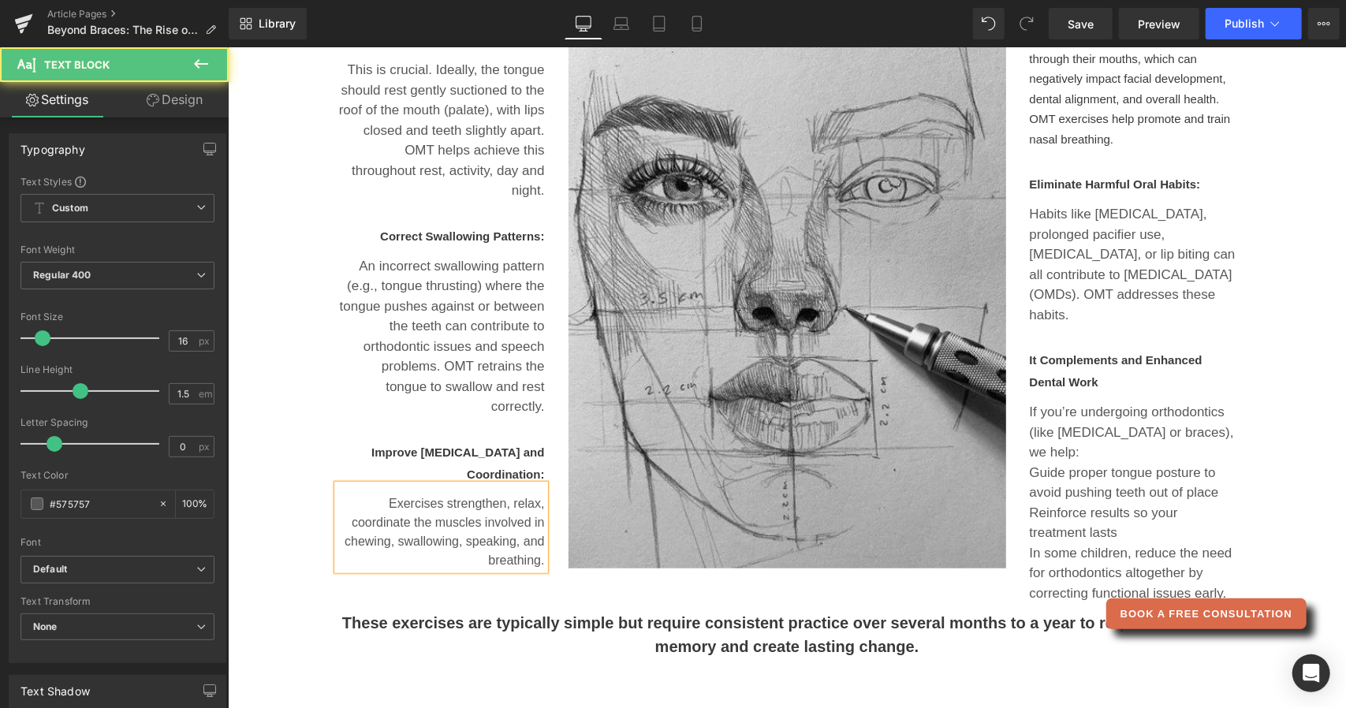
click at [403, 517] on p "Exercises strengthen, relax, coordinate the muscles involved in chewing, swallo…" at bounding box center [440, 532] width 207 height 76
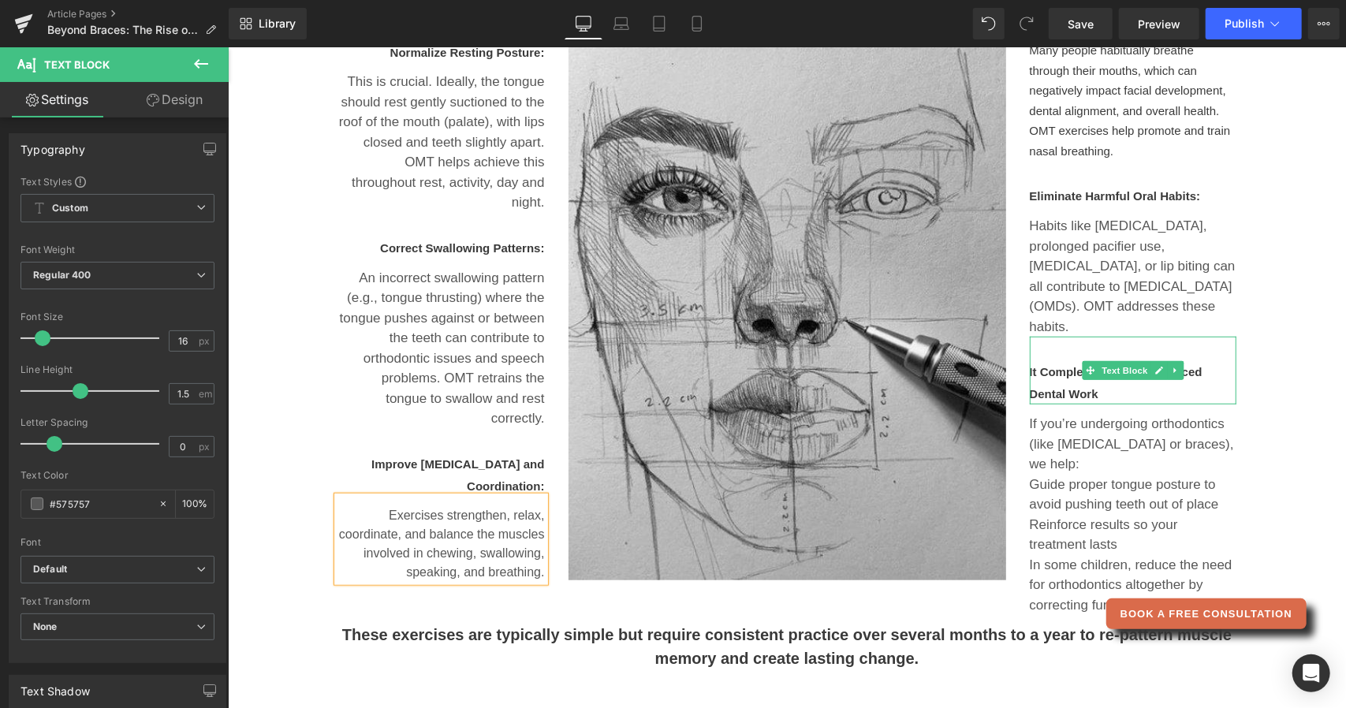
scroll to position [664, 0]
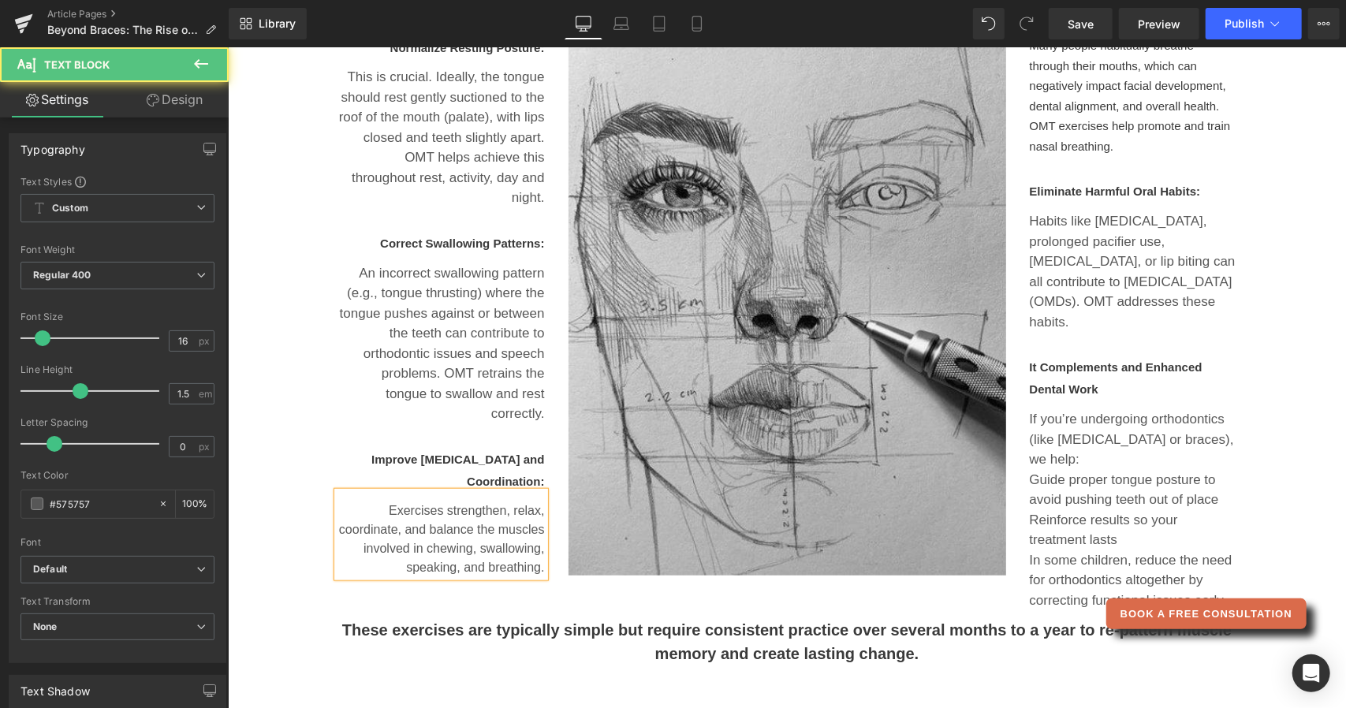
click at [478, 560] on p "Exercises strengthen, relax, coordinate, and balance the muscles involved in ch…" at bounding box center [440, 539] width 207 height 76
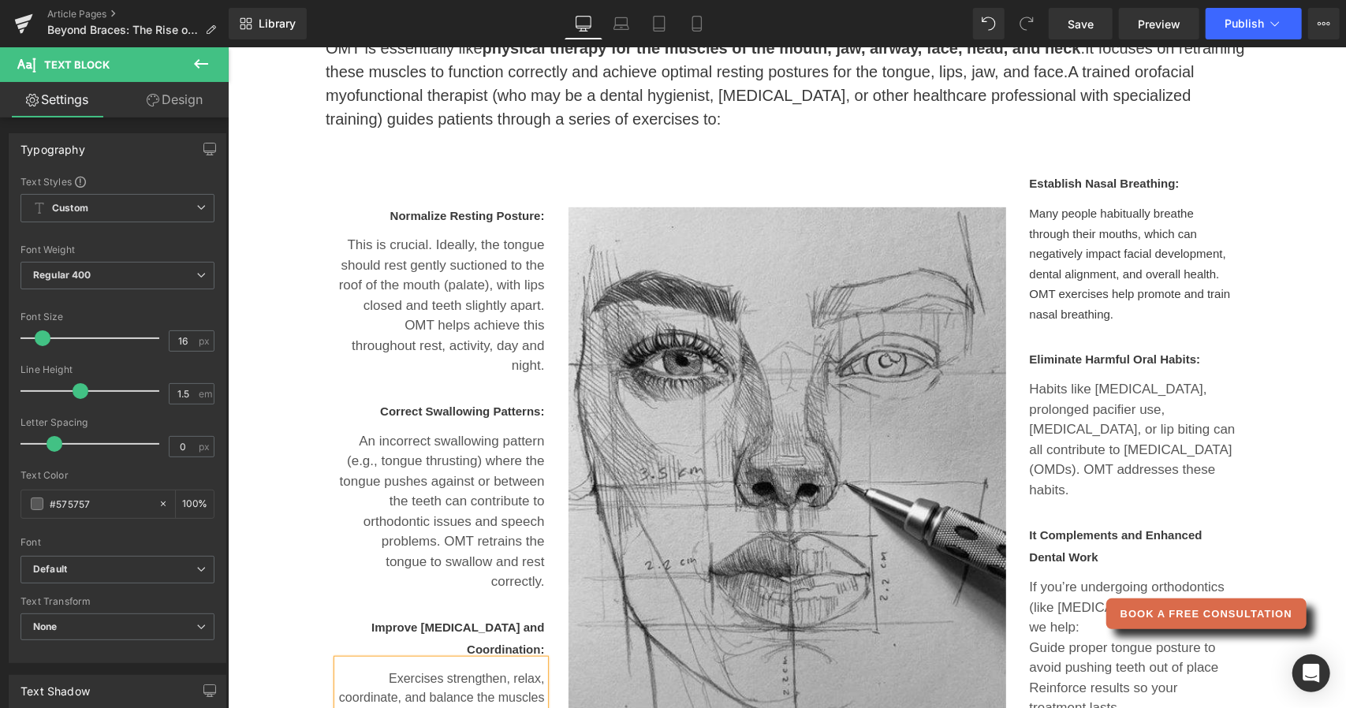
scroll to position [495, 0]
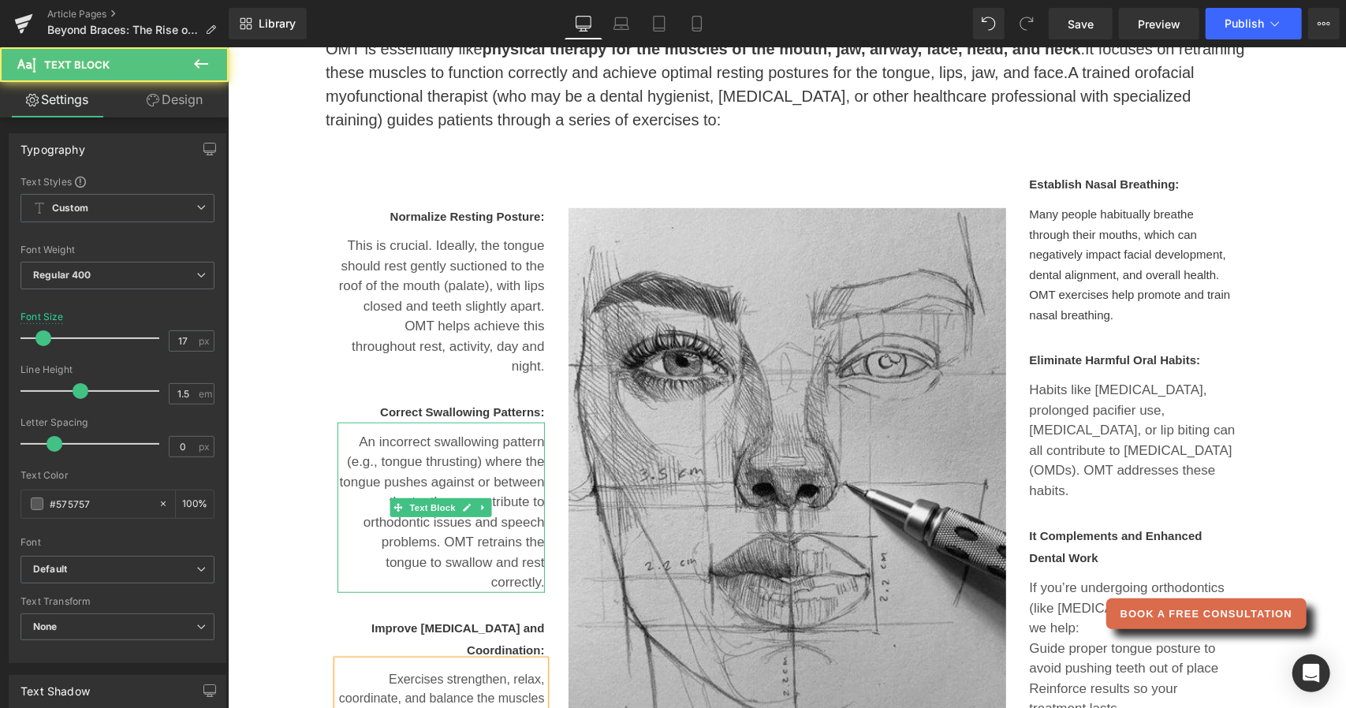
click at [468, 540] on p "An incorrect swallowing pattern (e.g., tongue thrusting) where the tongue pushe…" at bounding box center [440, 511] width 207 height 161
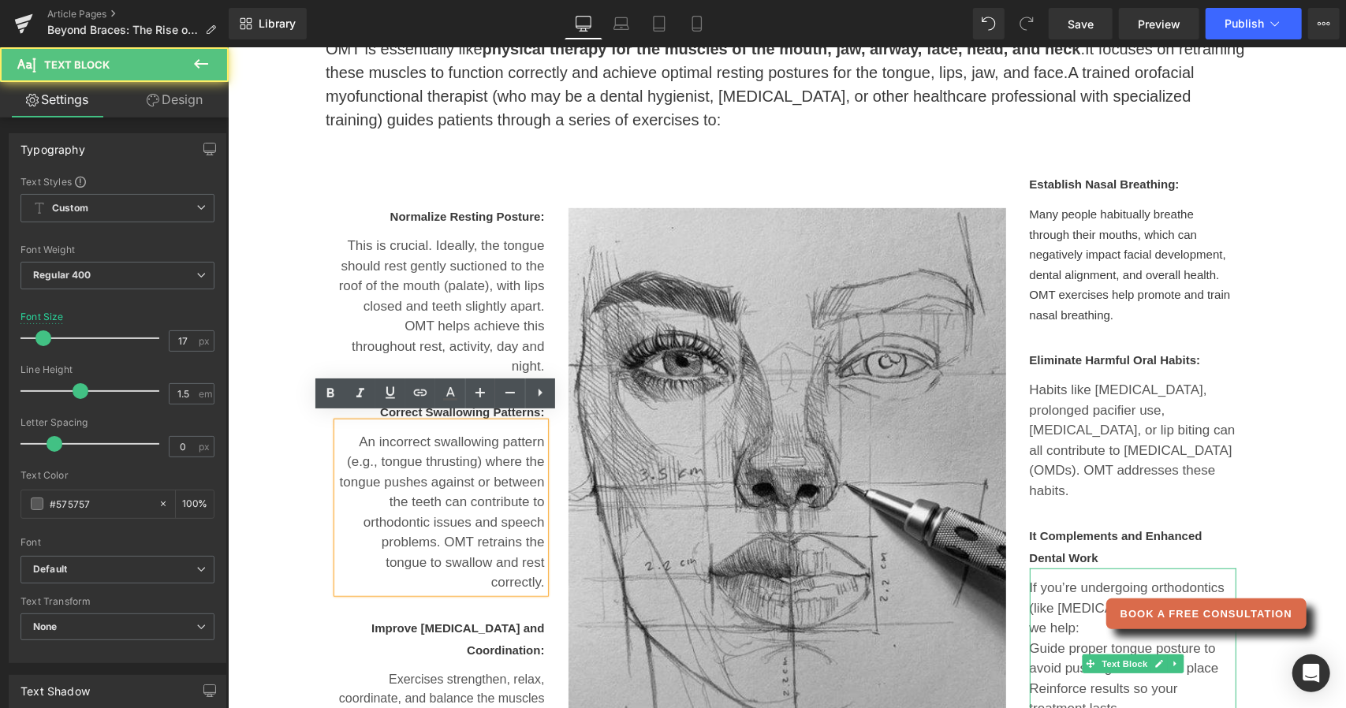
click at [1051, 640] on p "Guide proper tongue posture to avoid pushing teeth out of place" at bounding box center [1132, 658] width 207 height 40
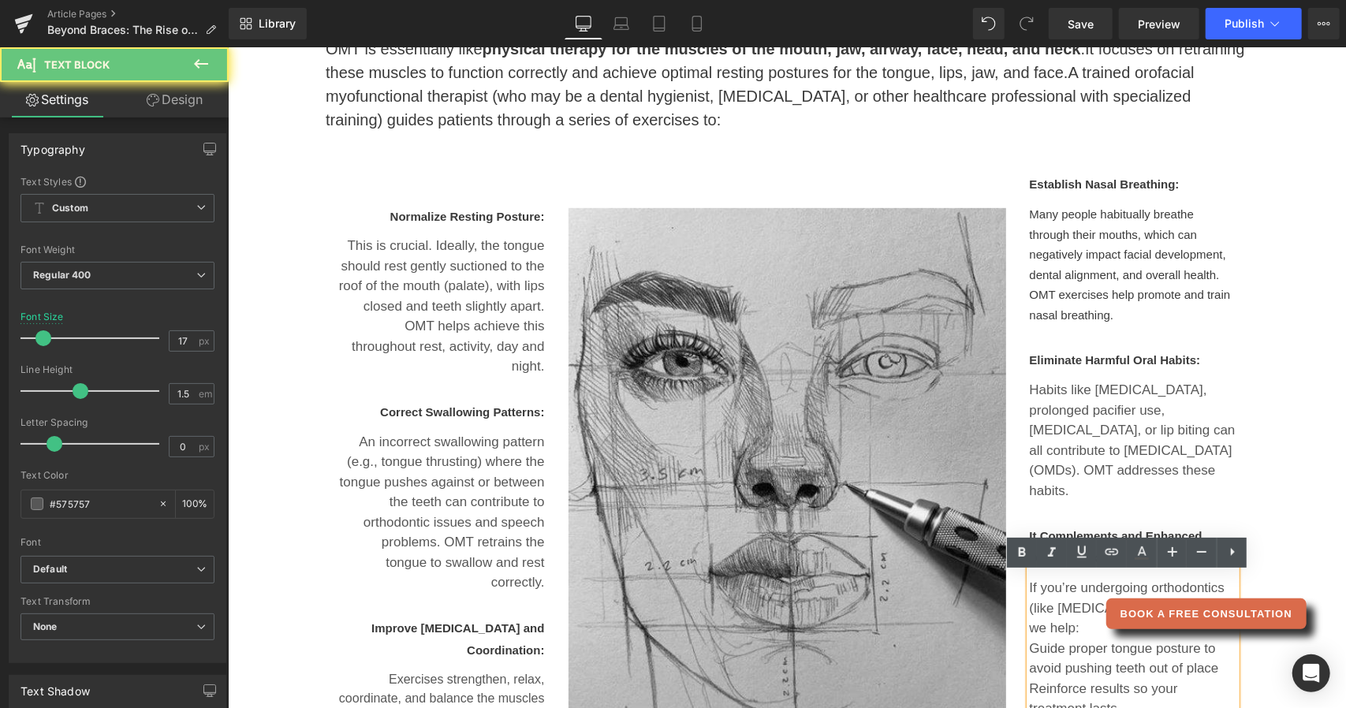
click at [1051, 640] on p "Guide proper tongue posture to avoid pushing teeth out of place" at bounding box center [1132, 658] width 207 height 40
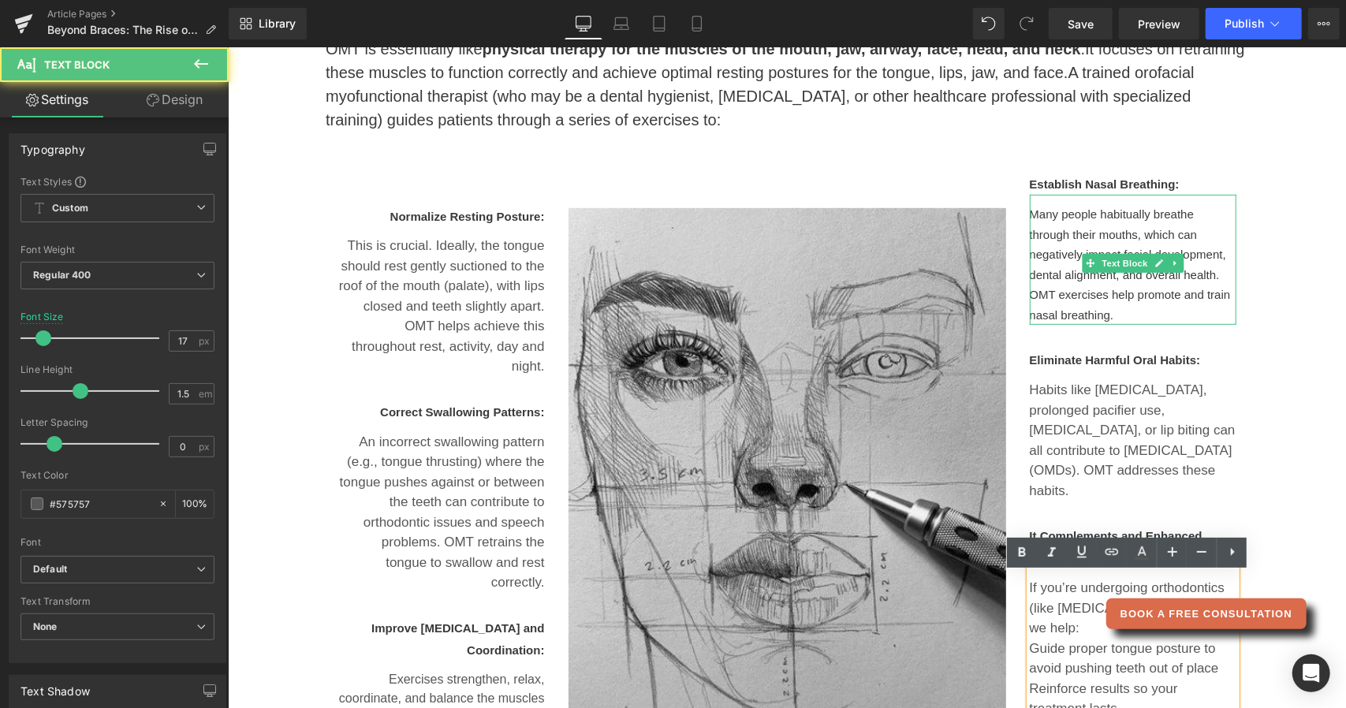
click at [1103, 320] on span "Many people habitually breathe through their mouths, which can negatively impac…" at bounding box center [1129, 264] width 201 height 114
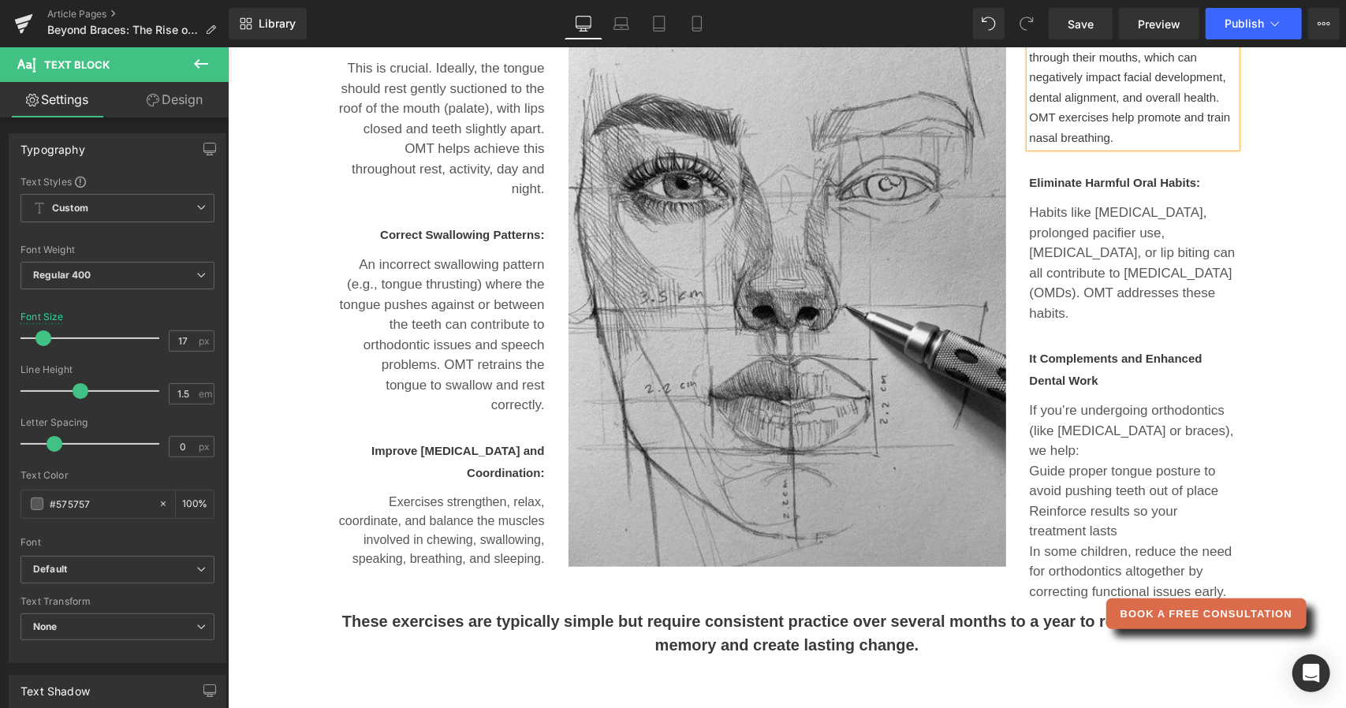
scroll to position [672, 0]
click at [1113, 144] on p "Many people habitually breathe through their mouths, which can negatively impac…" at bounding box center [1132, 87] width 207 height 121
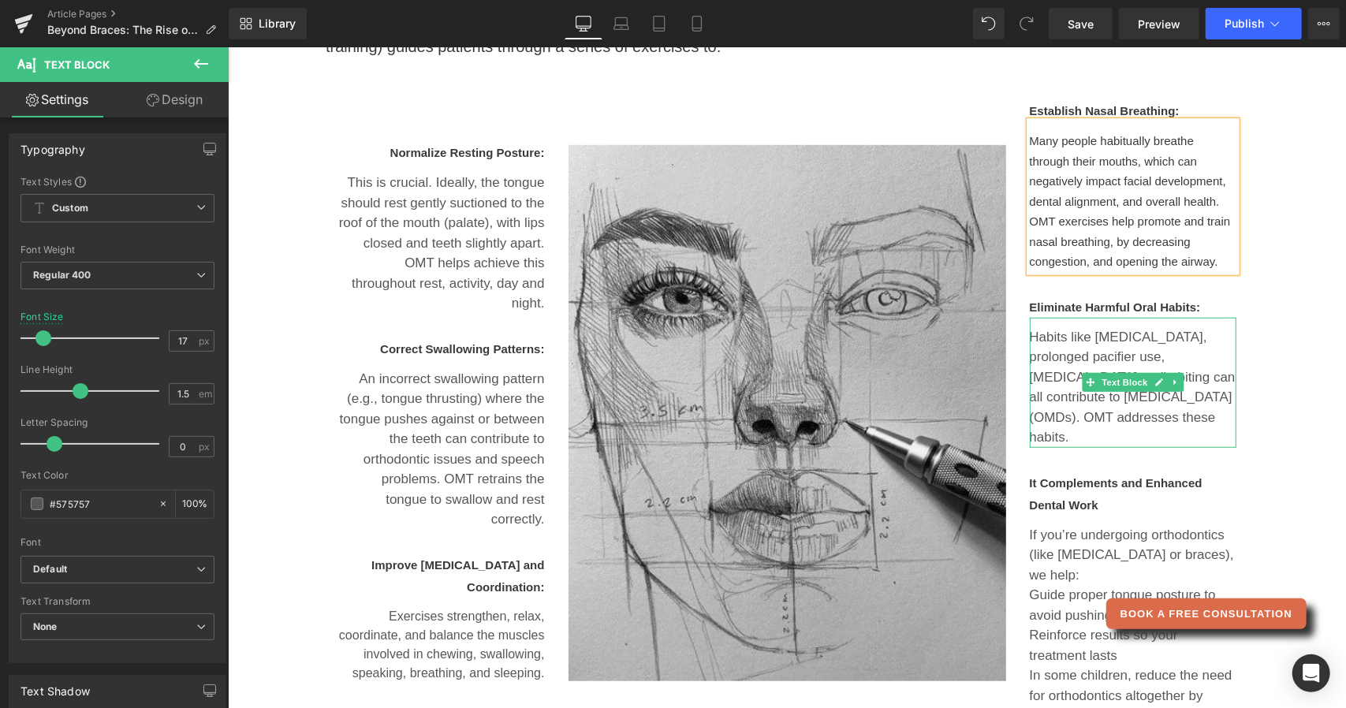
scroll to position [566, 0]
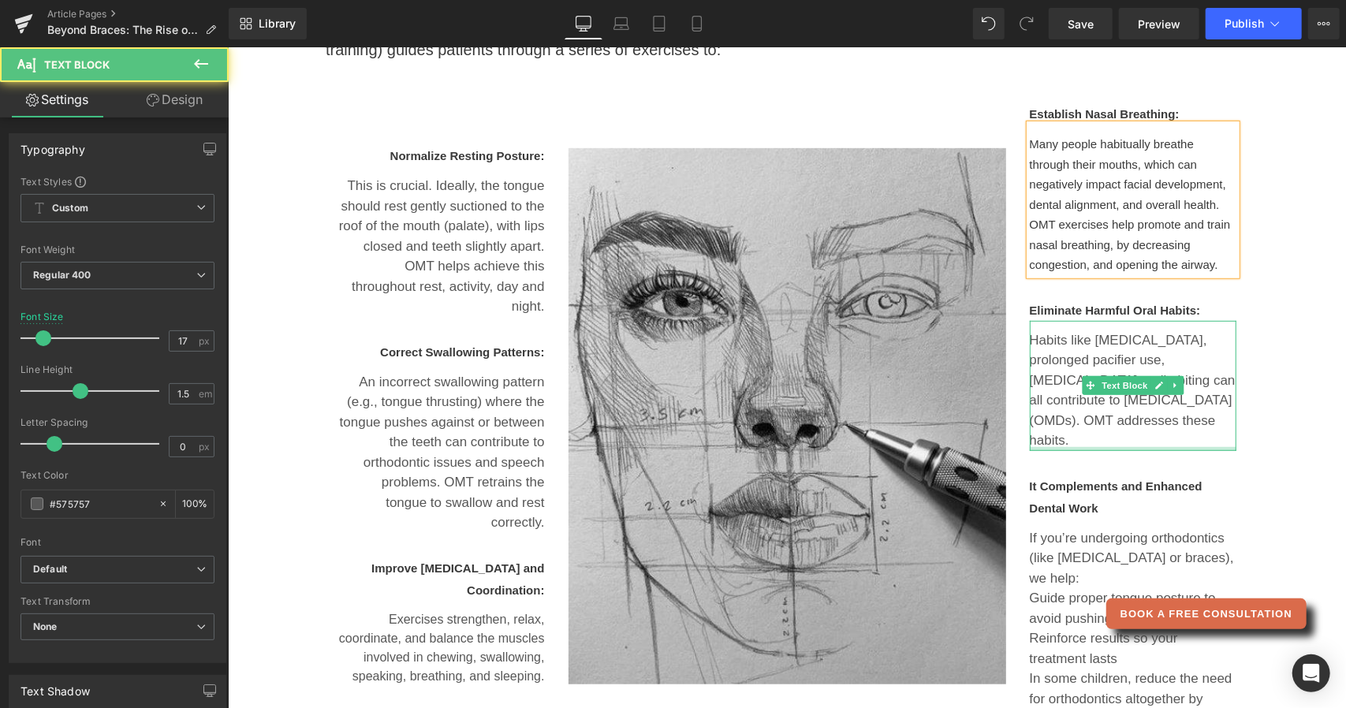
click at [1087, 450] on div at bounding box center [1132, 448] width 207 height 4
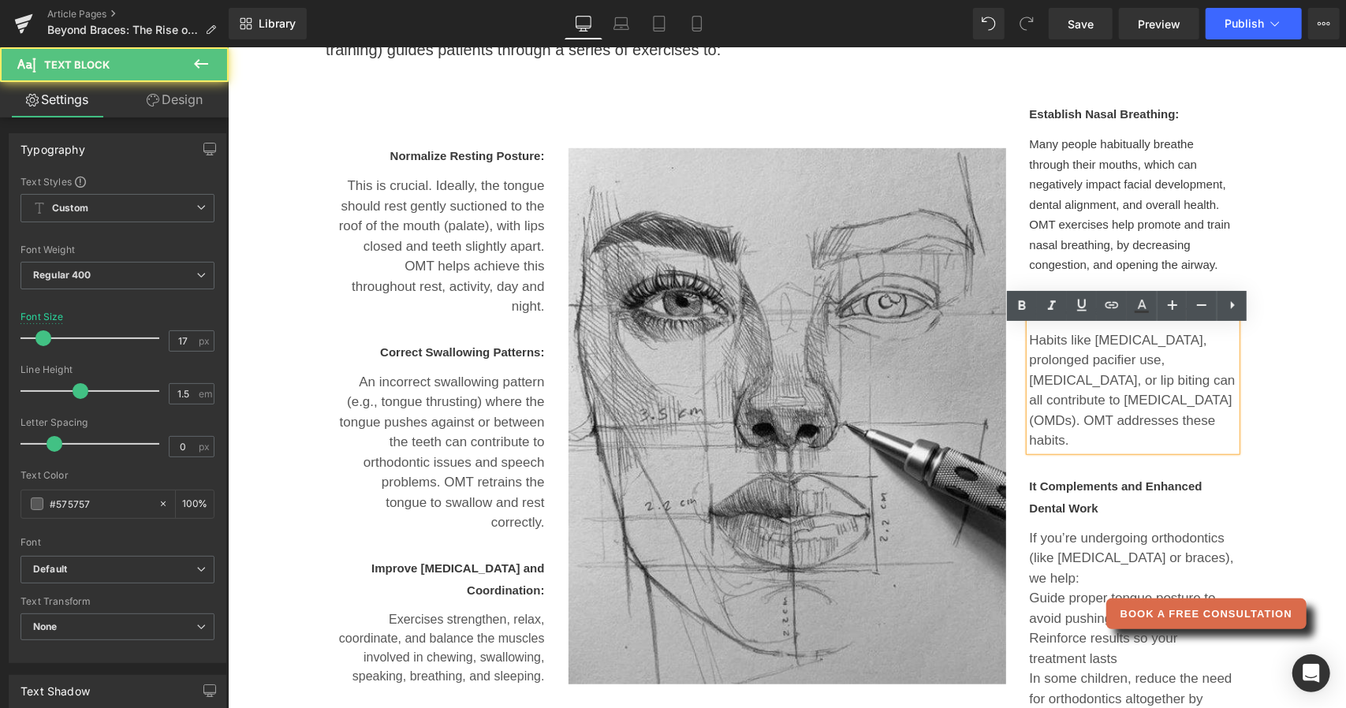
click at [1113, 427] on p "Habits like [MEDICAL_DATA], prolonged pacifier use, [MEDICAL_DATA], or lip biti…" at bounding box center [1132, 390] width 207 height 121
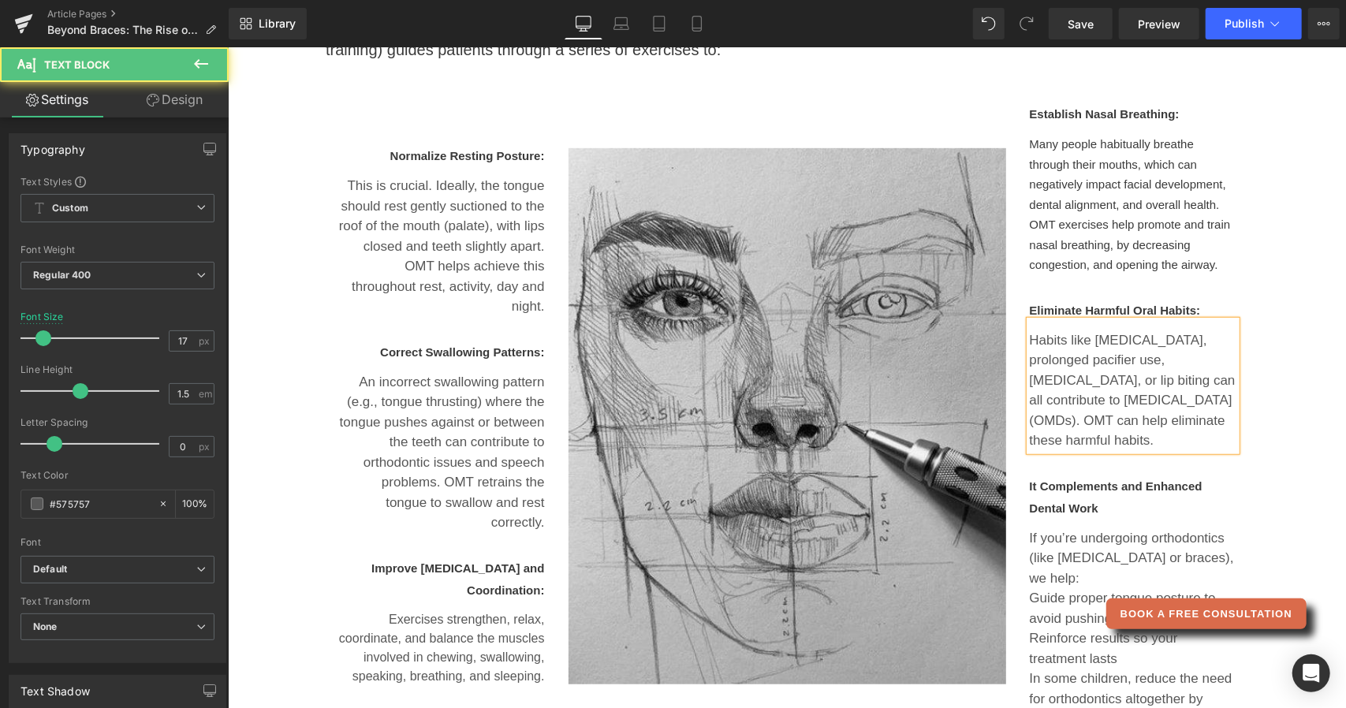
click at [1164, 423] on p "Habits like [MEDICAL_DATA], prolonged pacifier use, [MEDICAL_DATA], or lip biti…" at bounding box center [1132, 390] width 207 height 121
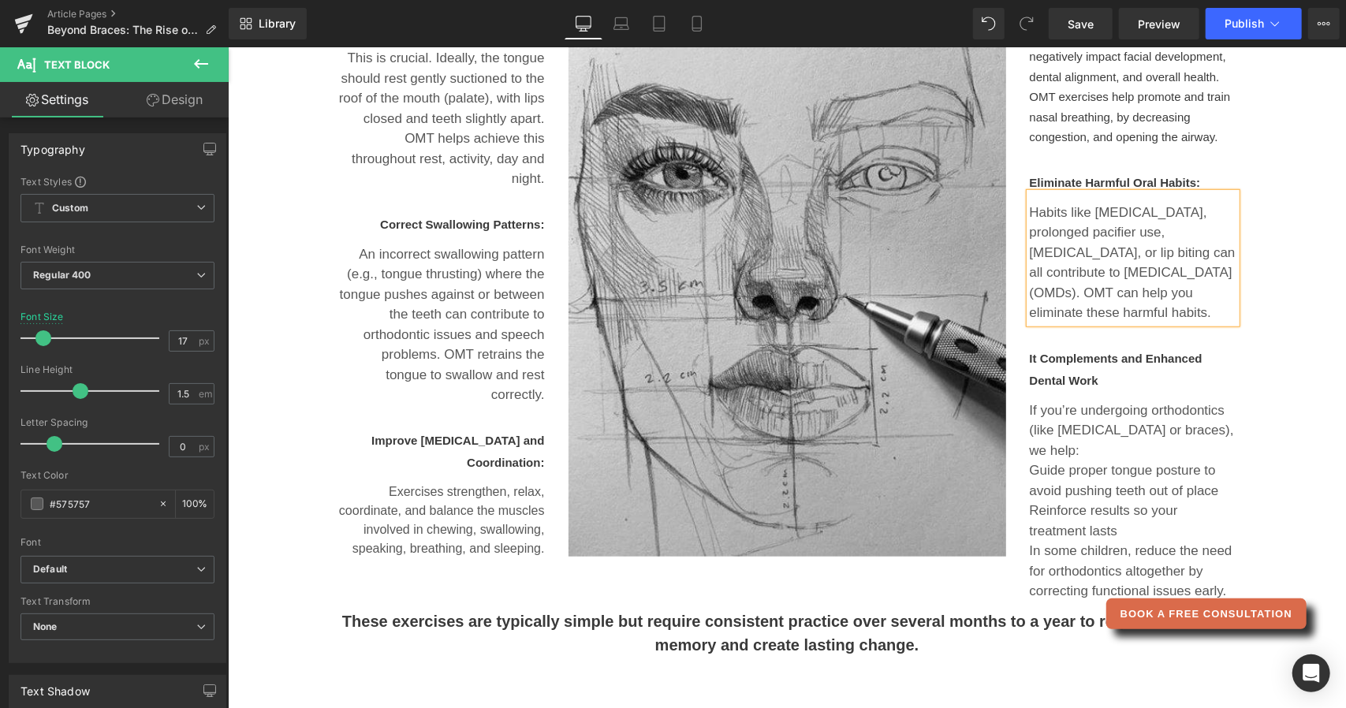
scroll to position [696, 0]
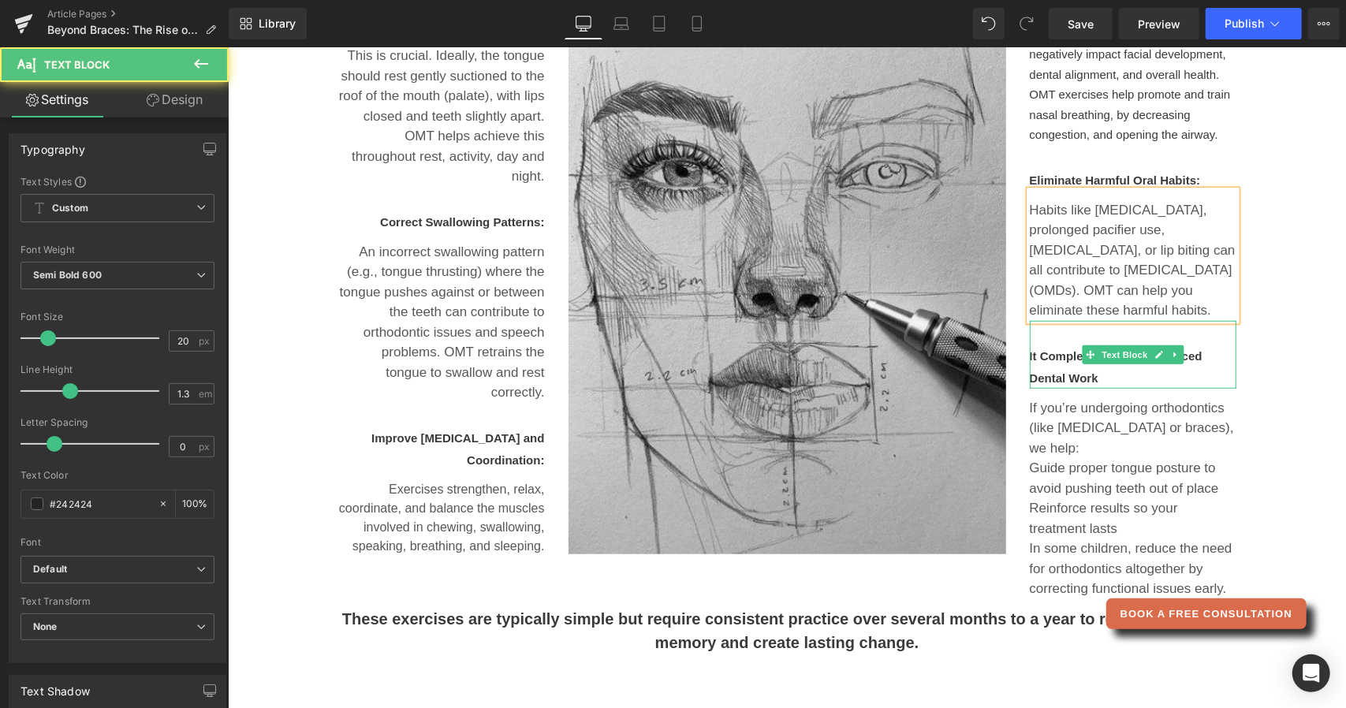
click at [1193, 357] on span "It Complements and Enhanced Dental Work" at bounding box center [1115, 366] width 173 height 35
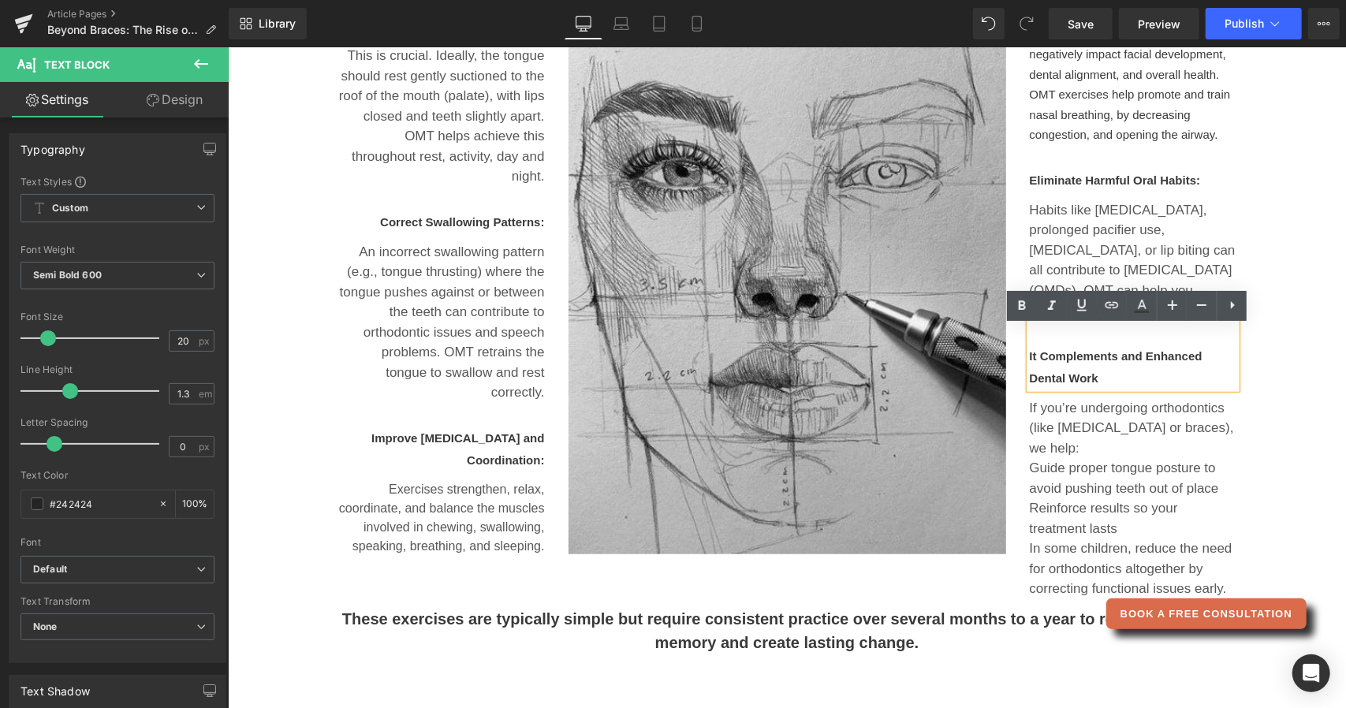
click at [1197, 360] on p "It Complements and Enhanced Dental Work" at bounding box center [1132, 366] width 207 height 44
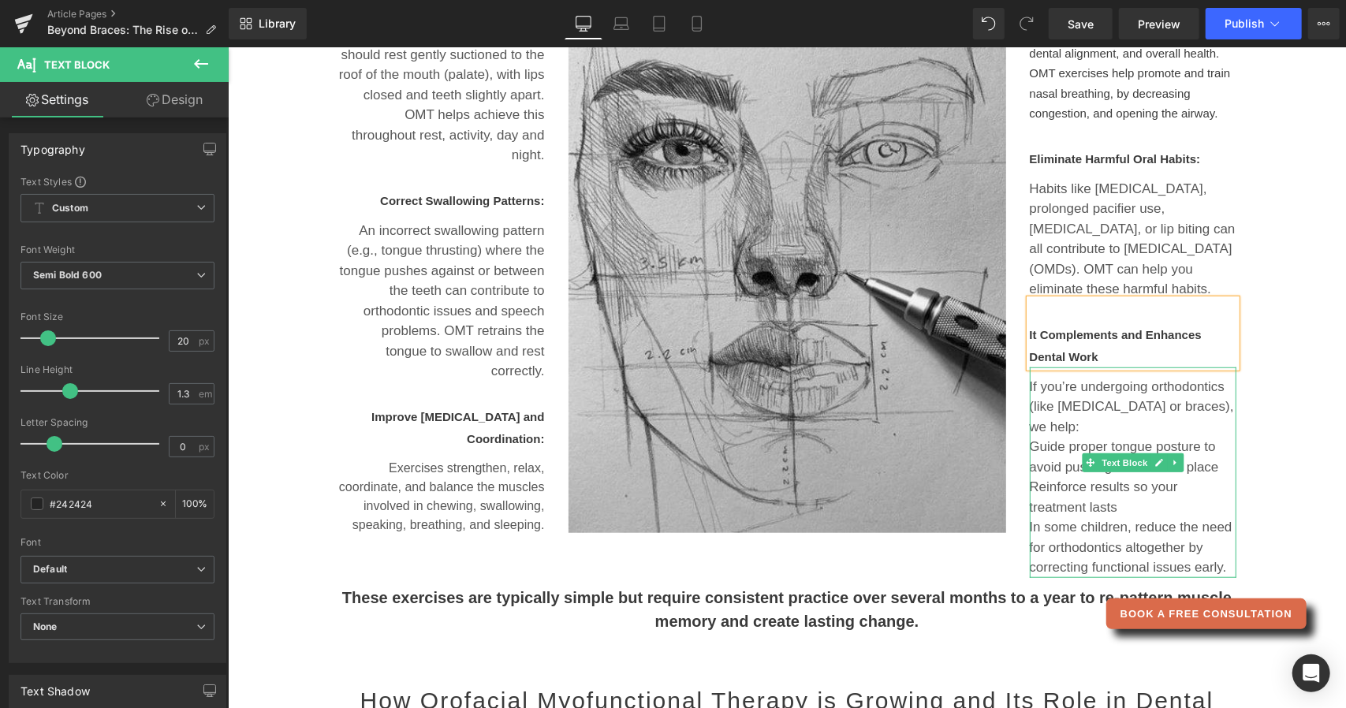
scroll to position [726, 0]
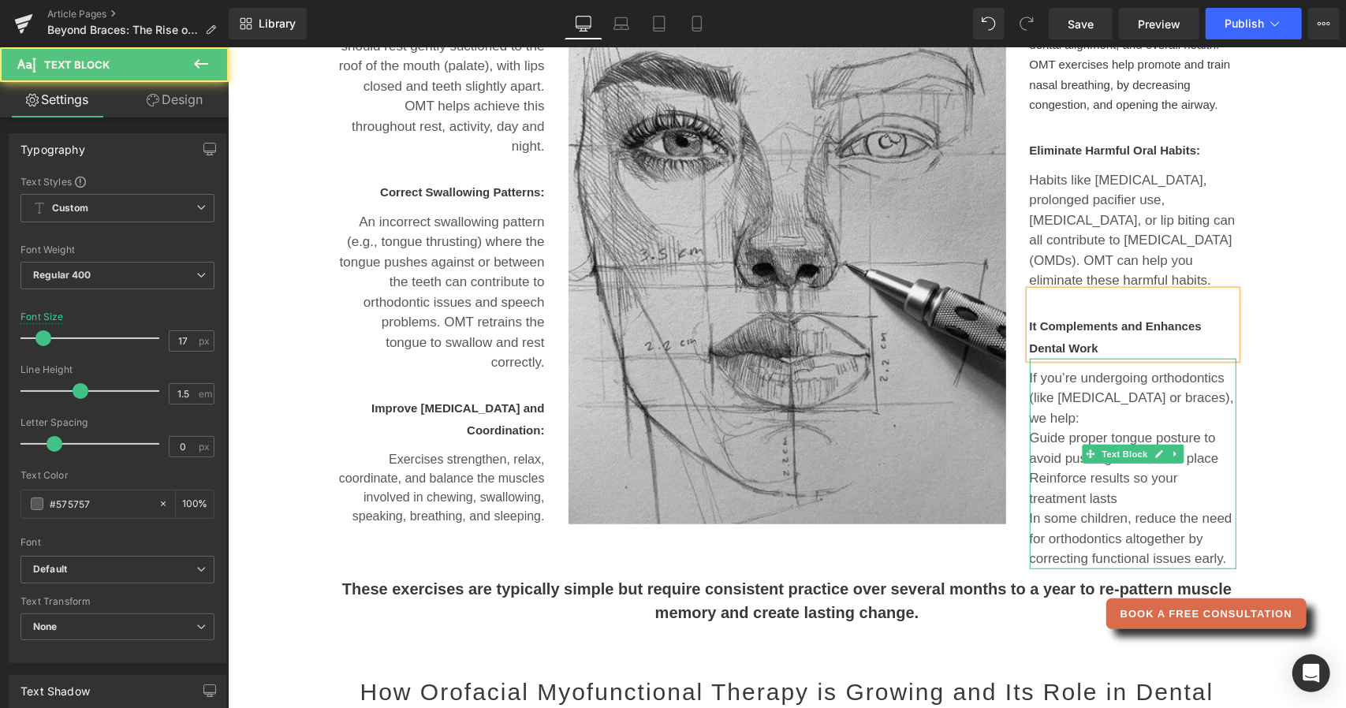
click at [1213, 443] on p "Guide proper tongue posture to avoid pushing teeth out of place" at bounding box center [1132, 447] width 207 height 40
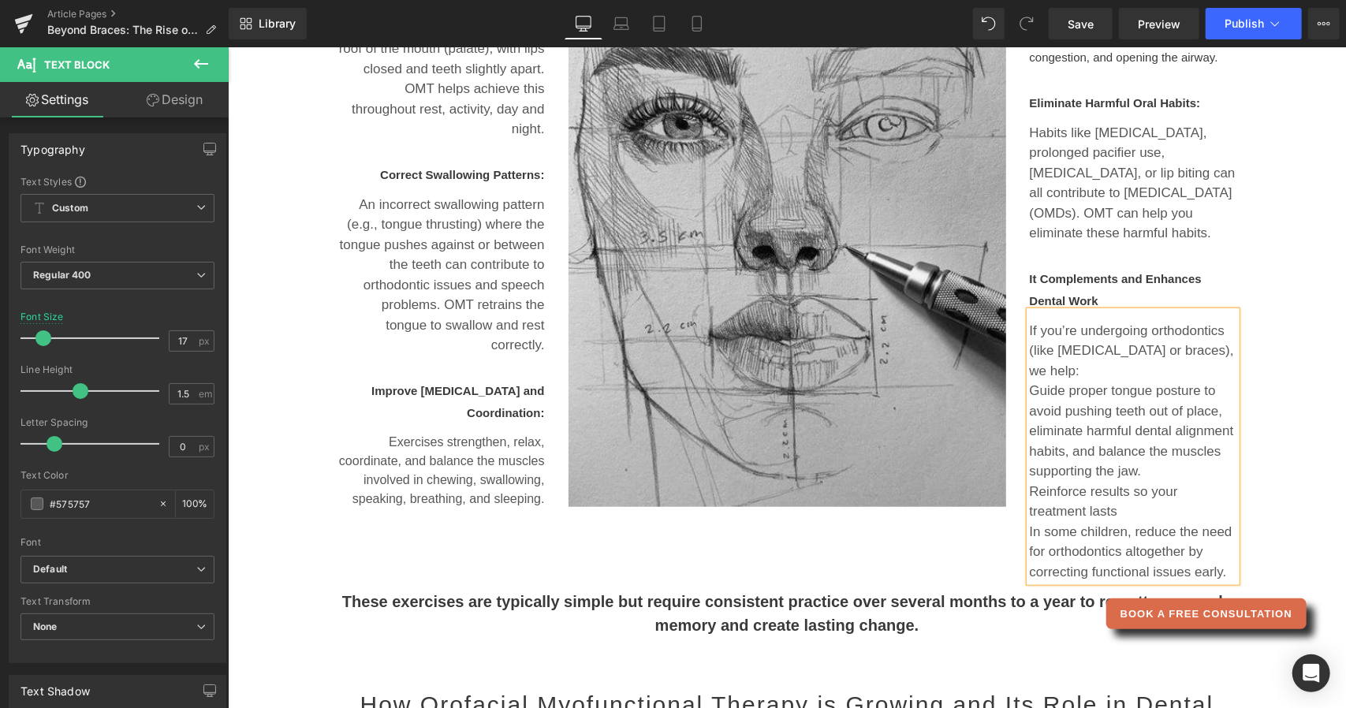
scroll to position [778, 0]
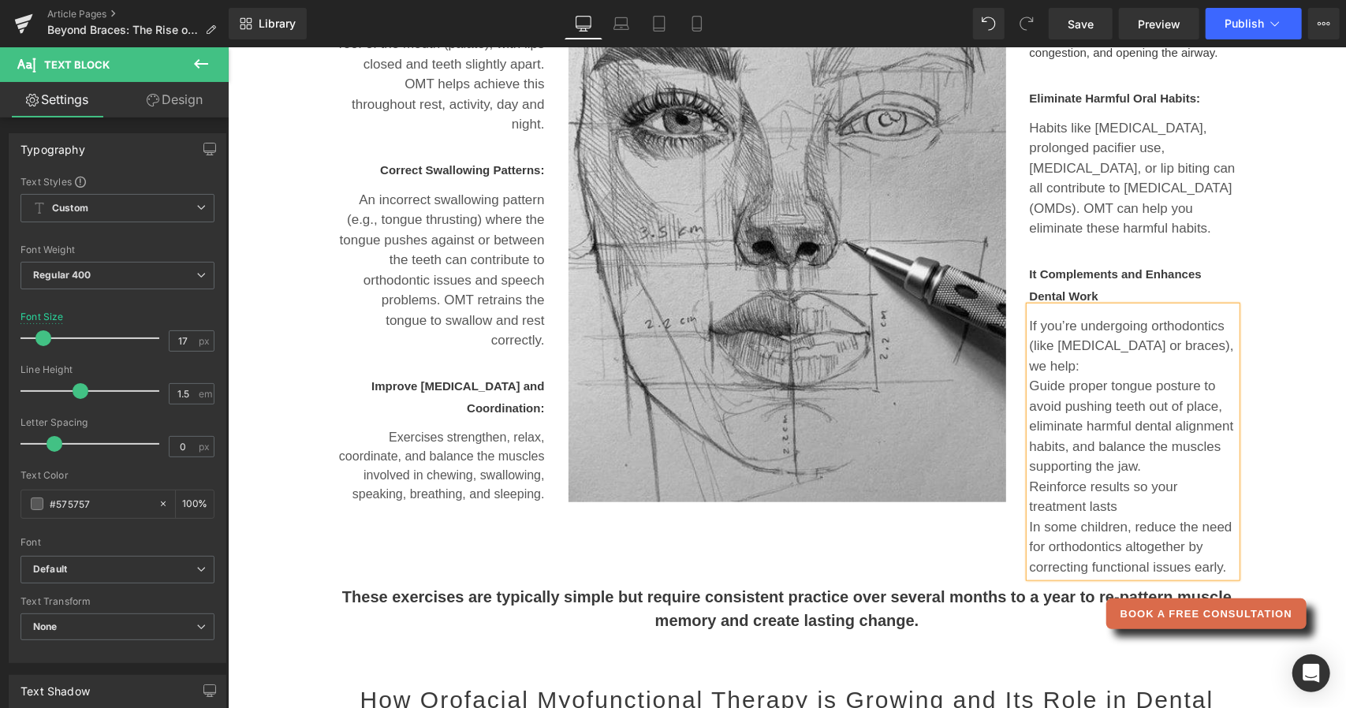
click at [1126, 497] on p "Reinforce results so your treatment lasts" at bounding box center [1132, 496] width 207 height 40
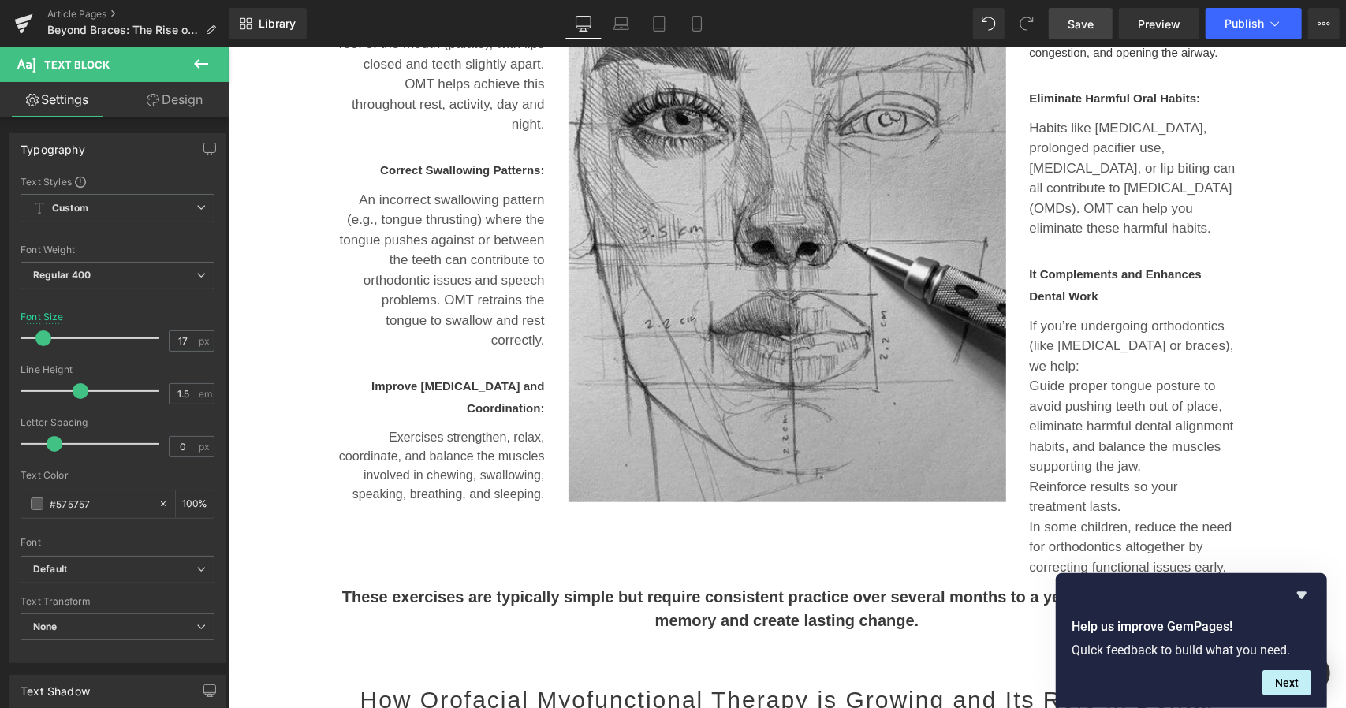
click at [1080, 28] on span "Save" at bounding box center [1081, 24] width 26 height 17
